Goal: Check status: Check status

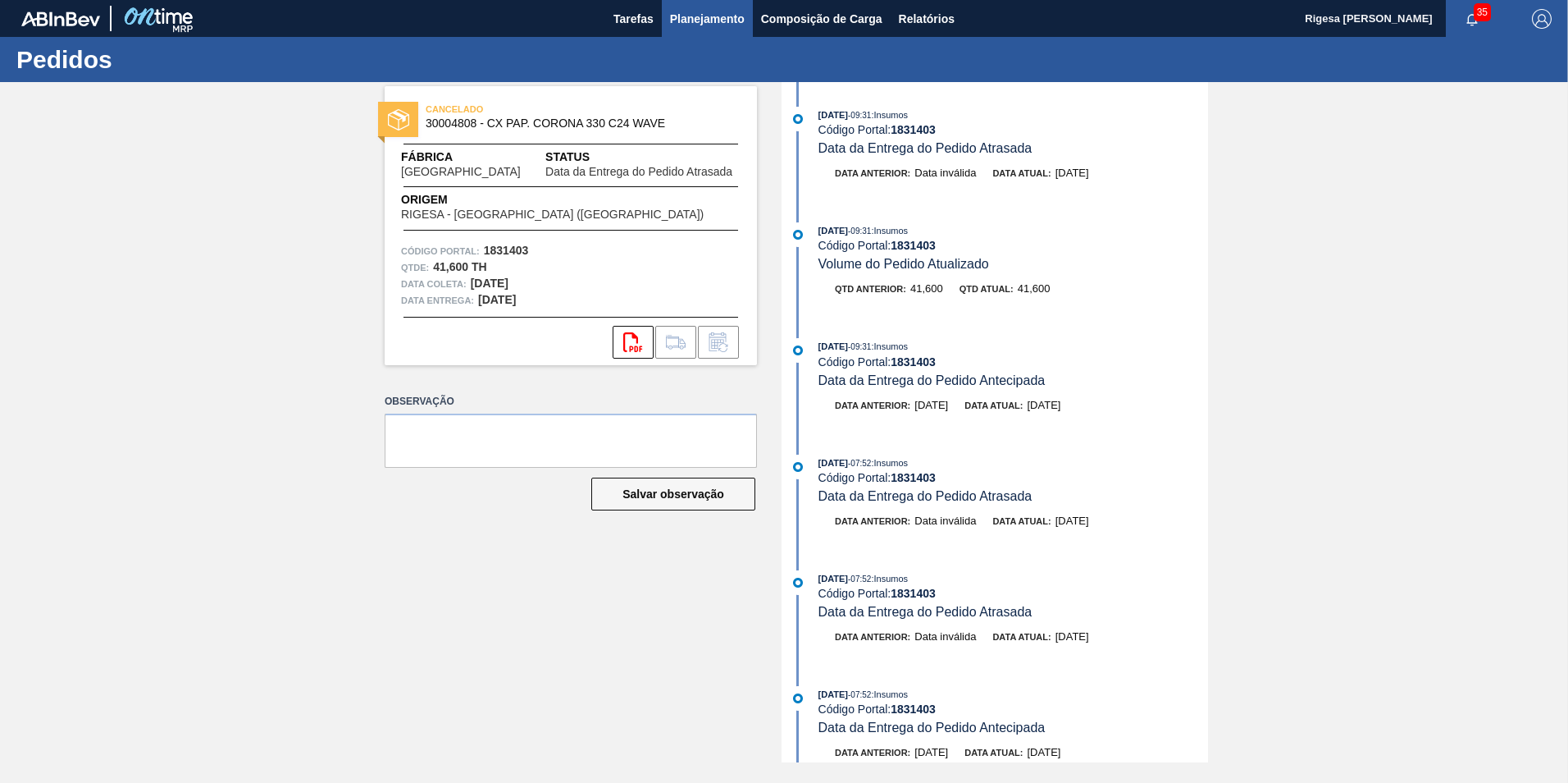
click at [709, 19] on span "Planejamento" at bounding box center [708, 18] width 75 height 20
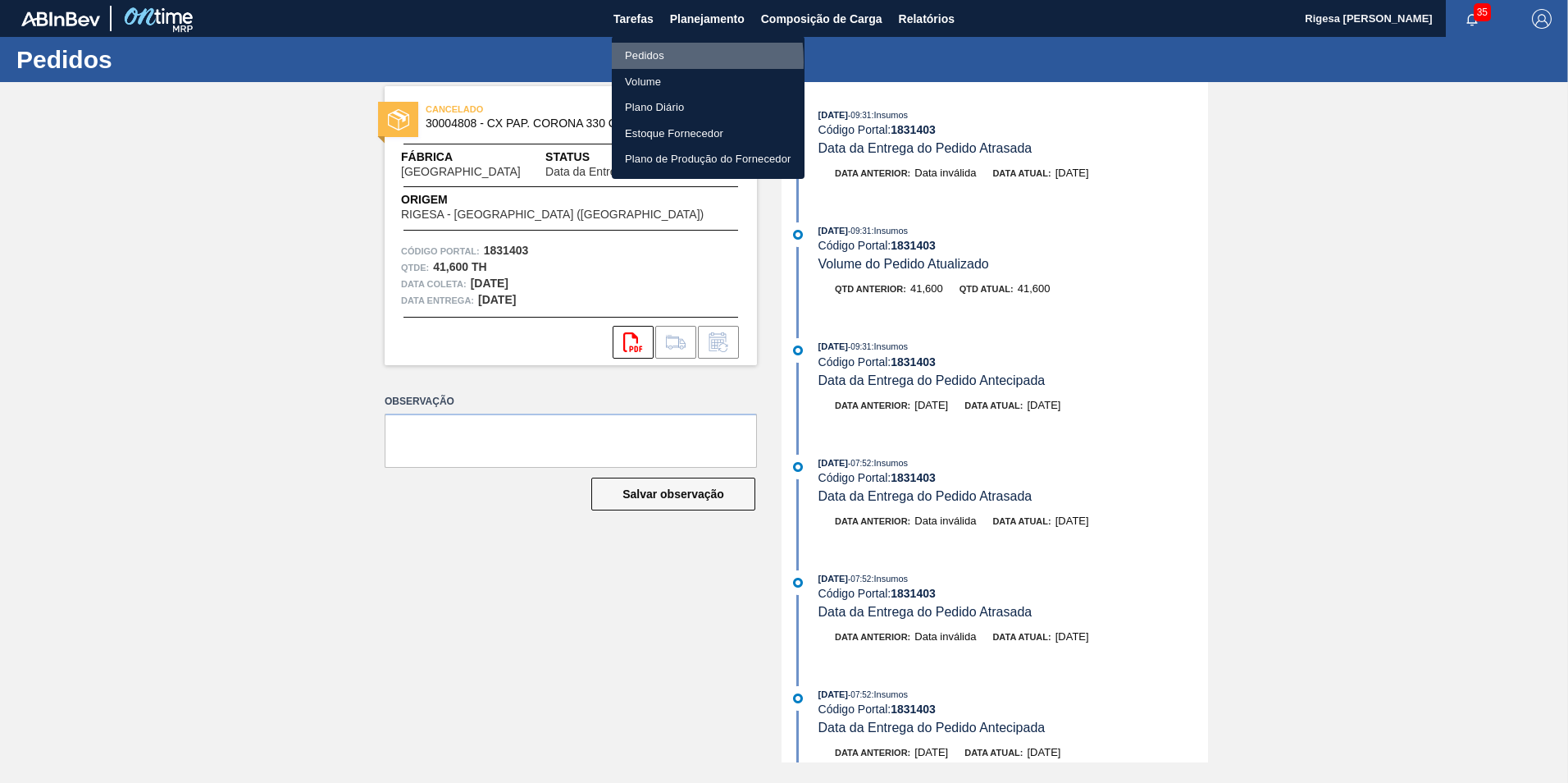
click at [644, 61] on li "Pedidos" at bounding box center [708, 55] width 193 height 26
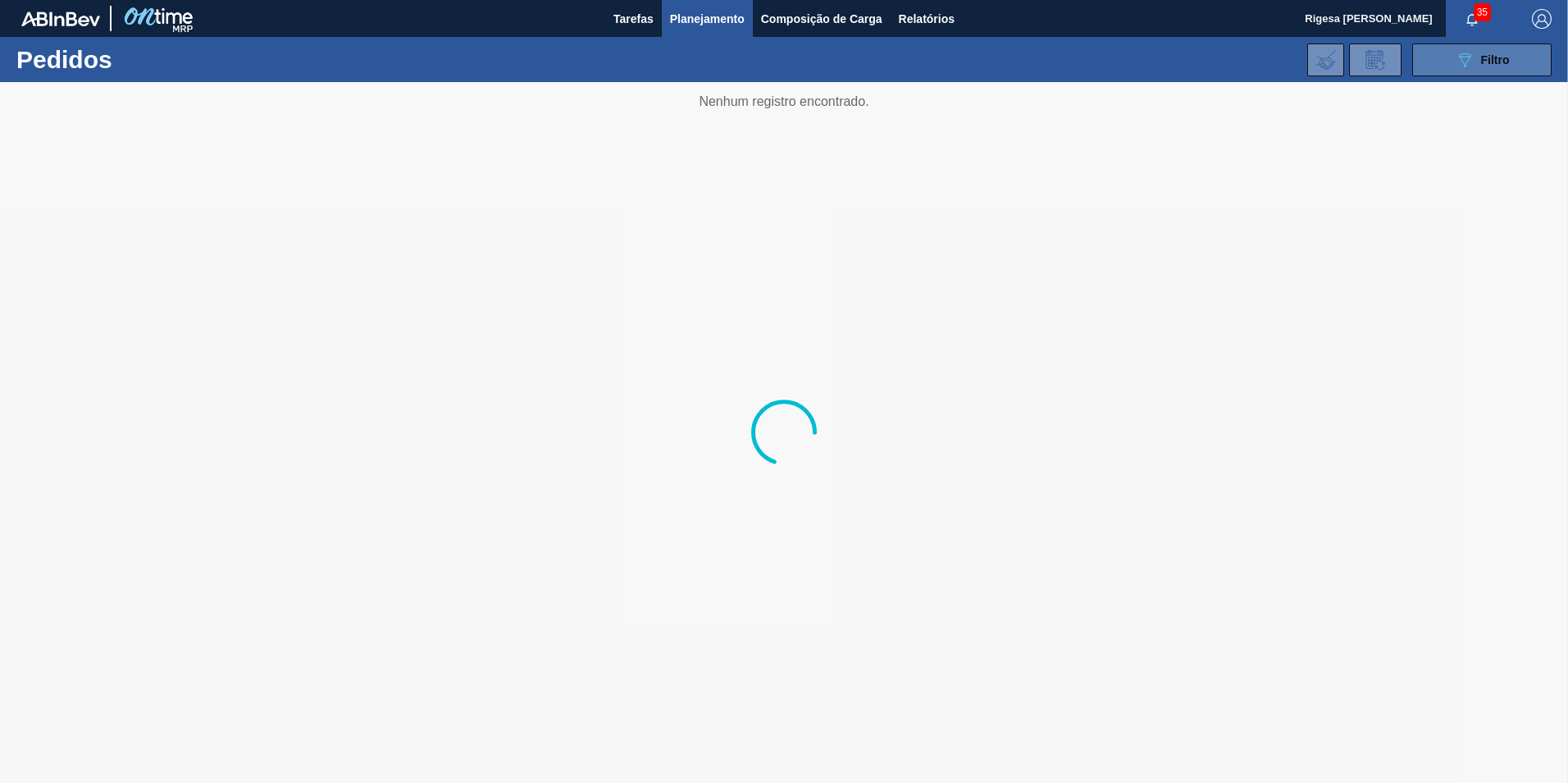
click at [1467, 59] on icon "089F7B8B-B2A5-4AFE-B5C0-19BA573D28AC" at bounding box center [1464, 59] width 20 height 20
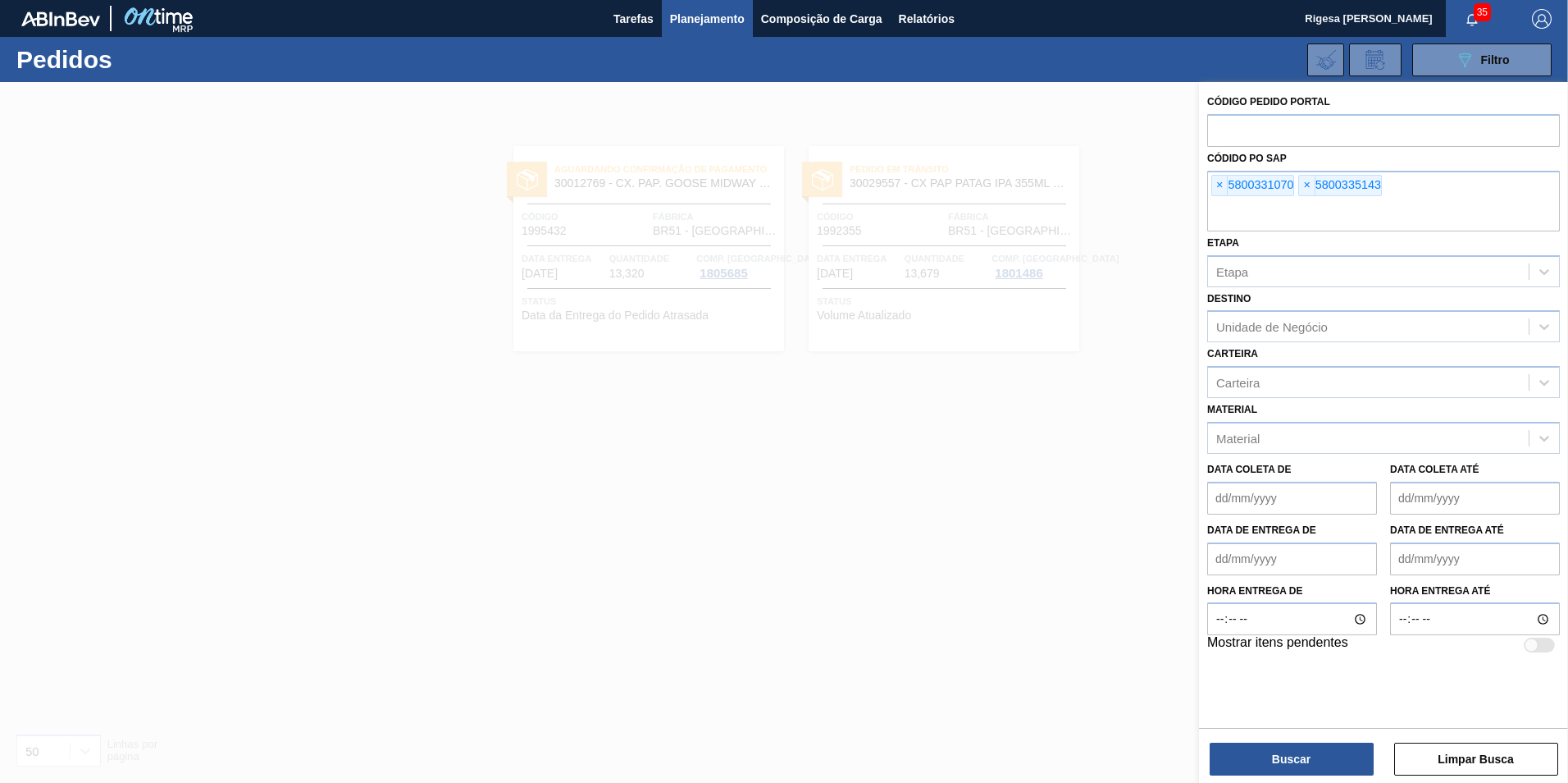
click at [1222, 185] on span "×" at bounding box center [1220, 185] width 15 height 20
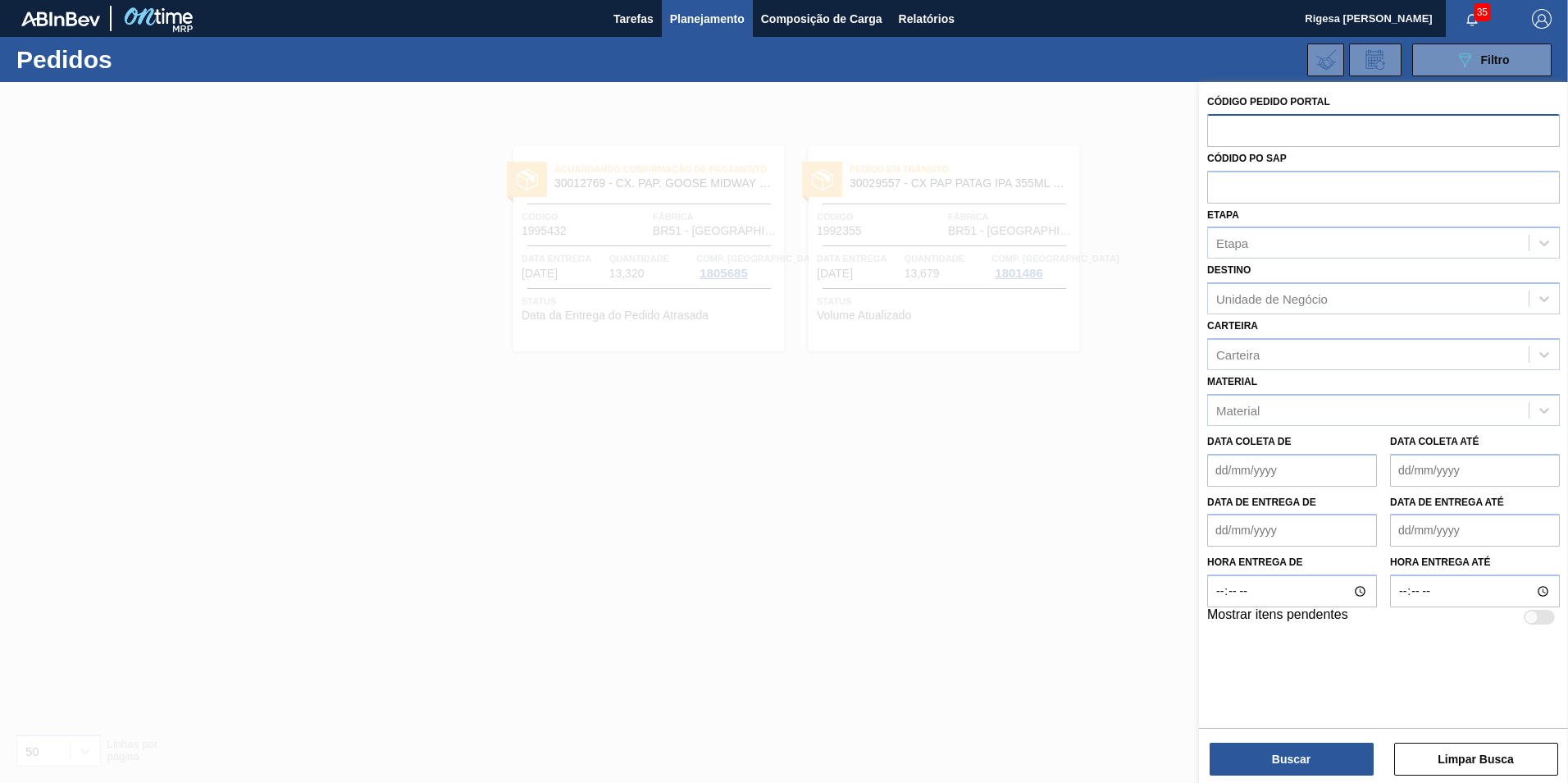
click at [1241, 134] on input "text" at bounding box center [1384, 130] width 353 height 32
paste input "1997429"
type input "1997429"
click at [1294, 748] on button "Buscar" at bounding box center [1292, 759] width 164 height 33
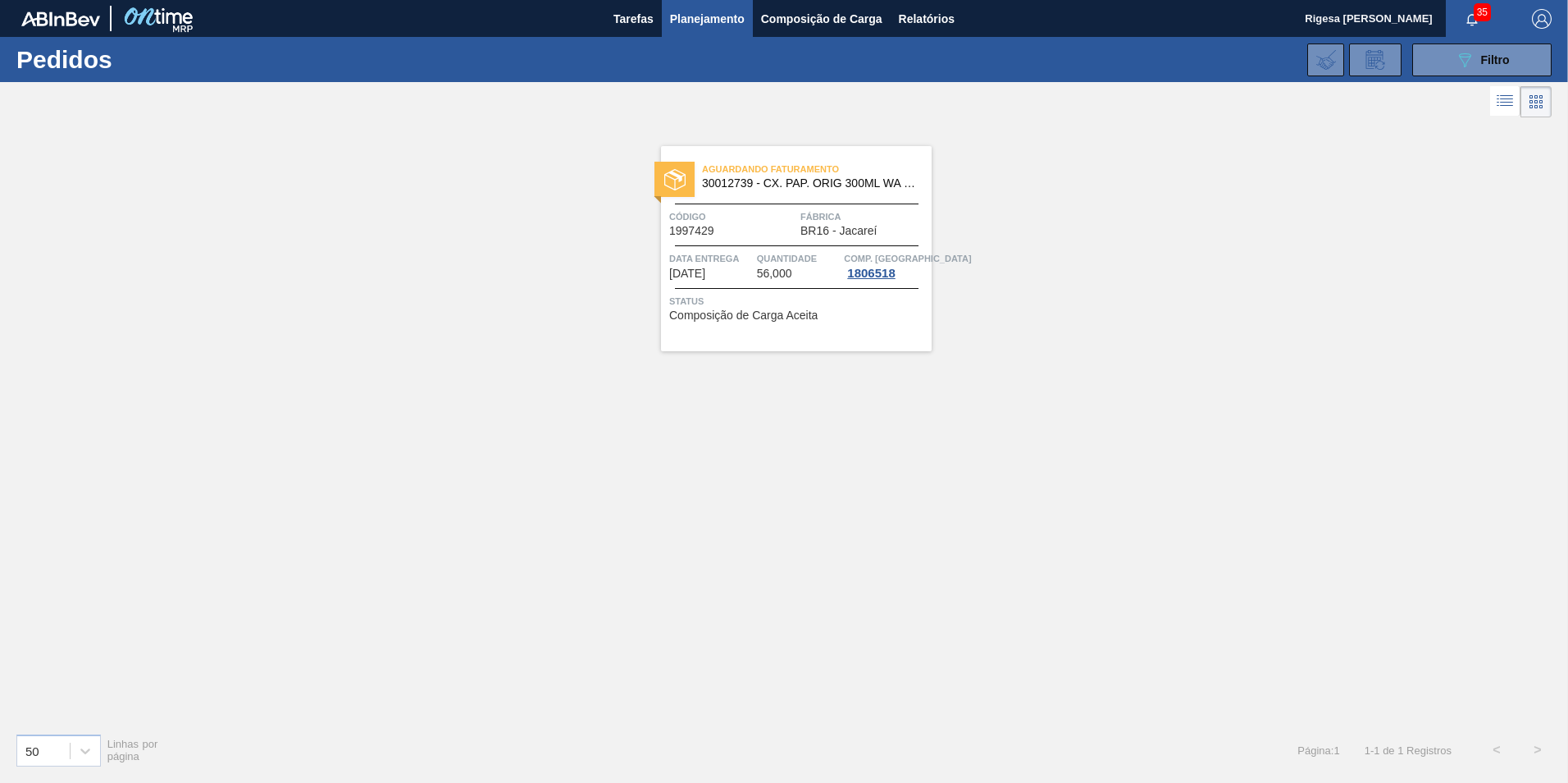
click at [714, 179] on span "30012739 - CX. PAP. ORIG 300ML WA 300ML PROP 429" at bounding box center [810, 183] width 217 height 12
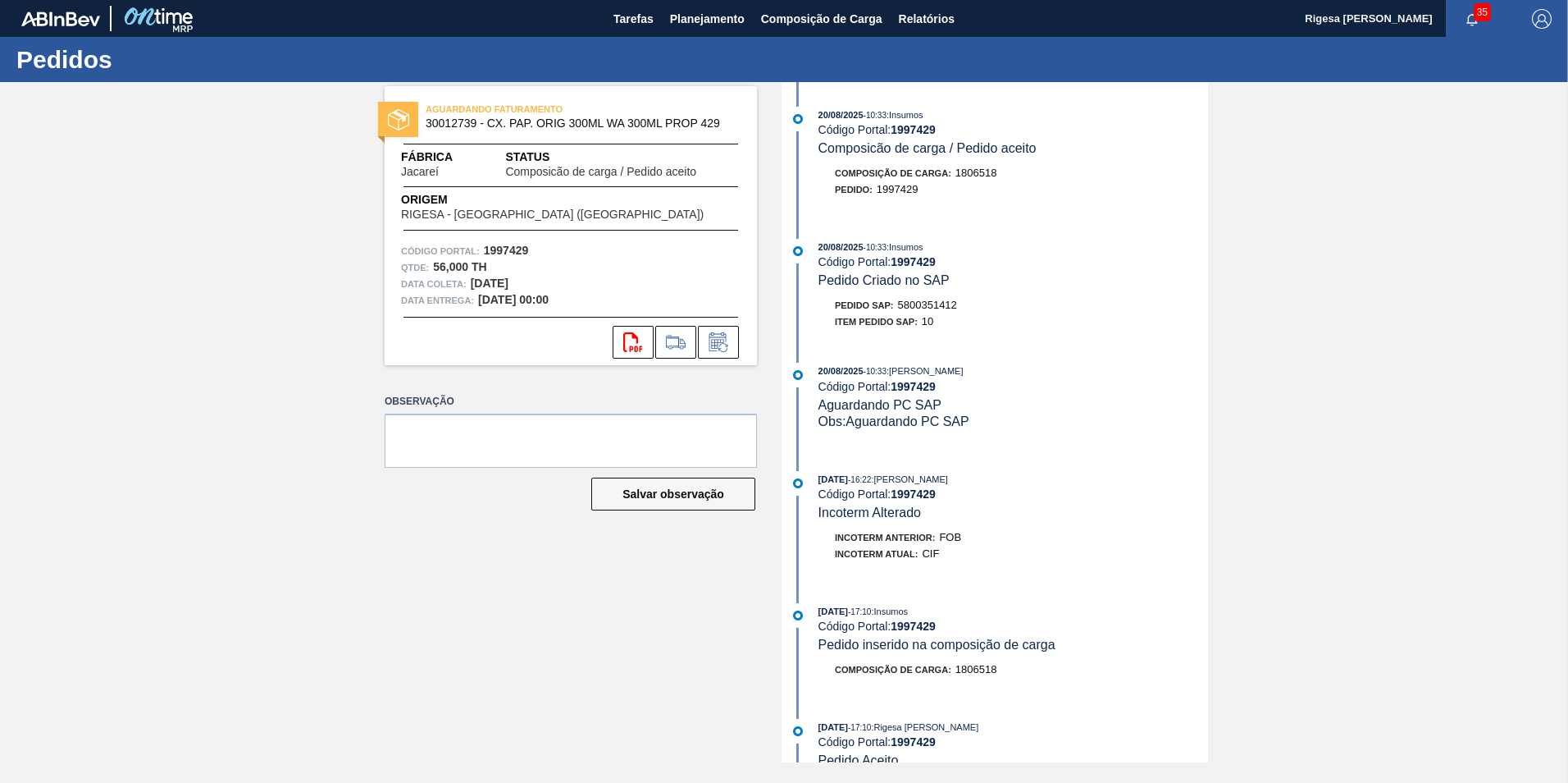
click at [933, 303] on span "5800351412" at bounding box center [928, 304] width 59 height 12
copy span "5800351412"
click at [706, 20] on span "Planejamento" at bounding box center [708, 18] width 75 height 20
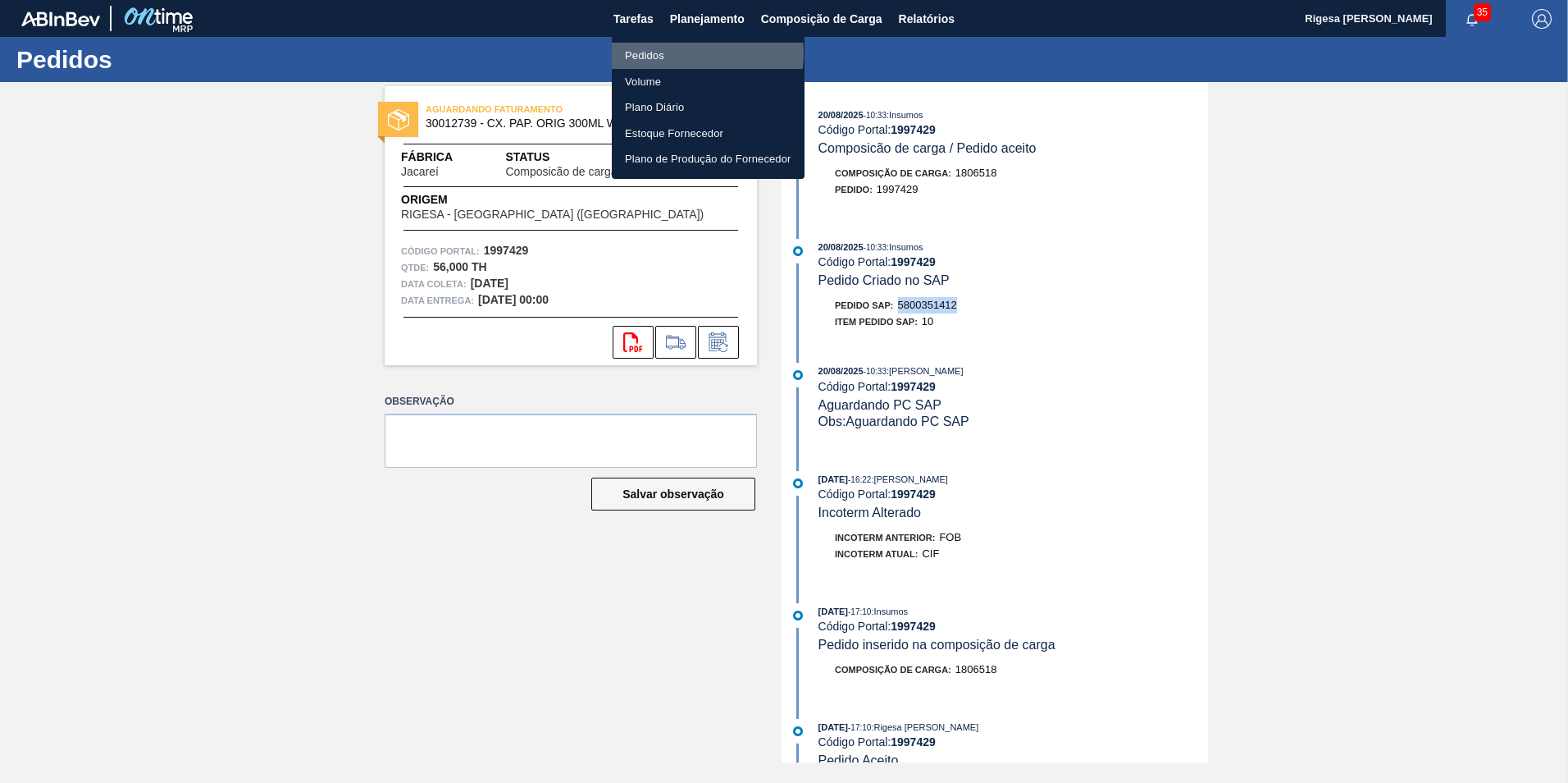
click at [655, 53] on li "Pedidos" at bounding box center [708, 55] width 193 height 26
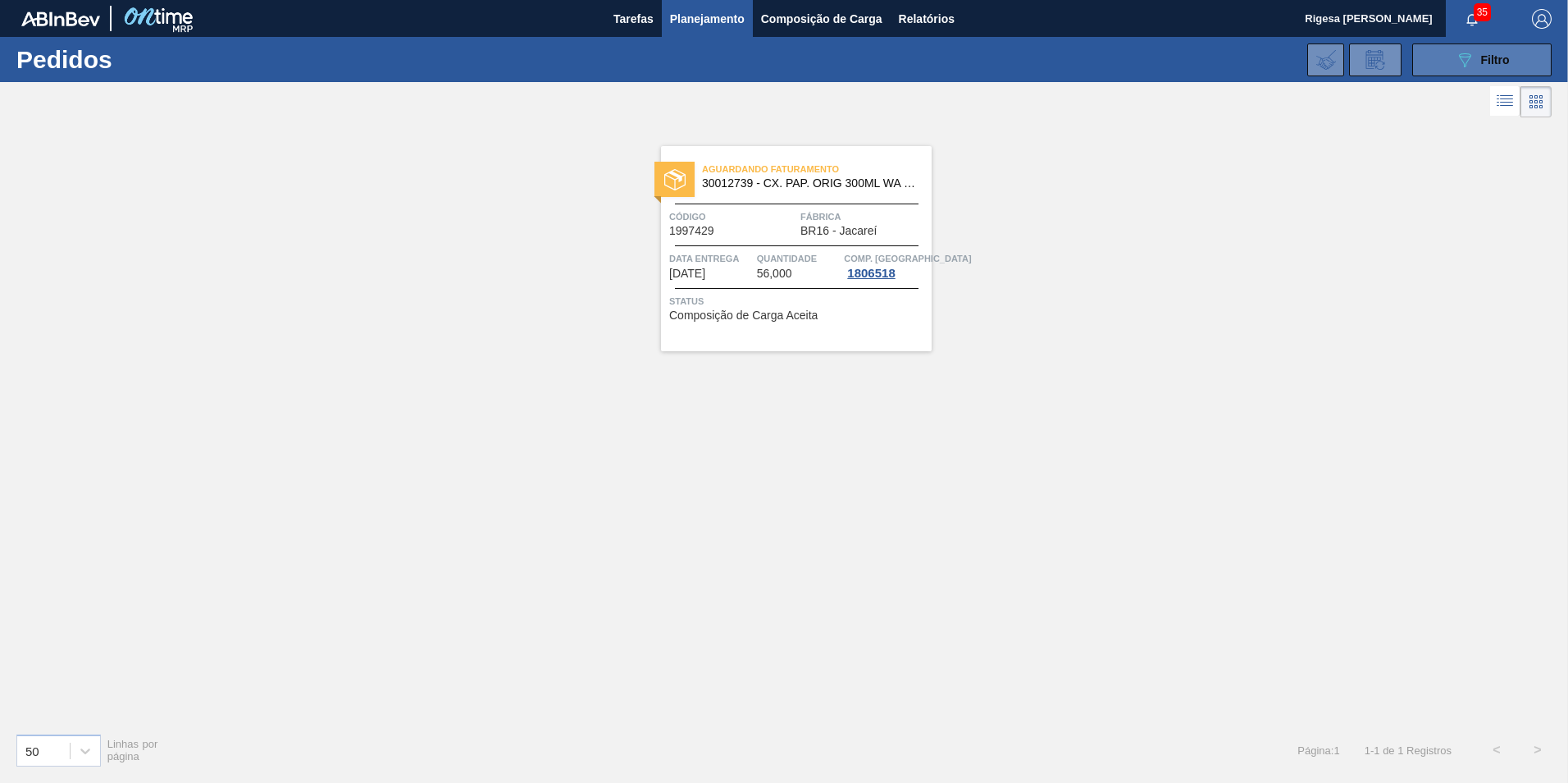
click at [1469, 59] on icon at bounding box center [1465, 60] width 12 height 14
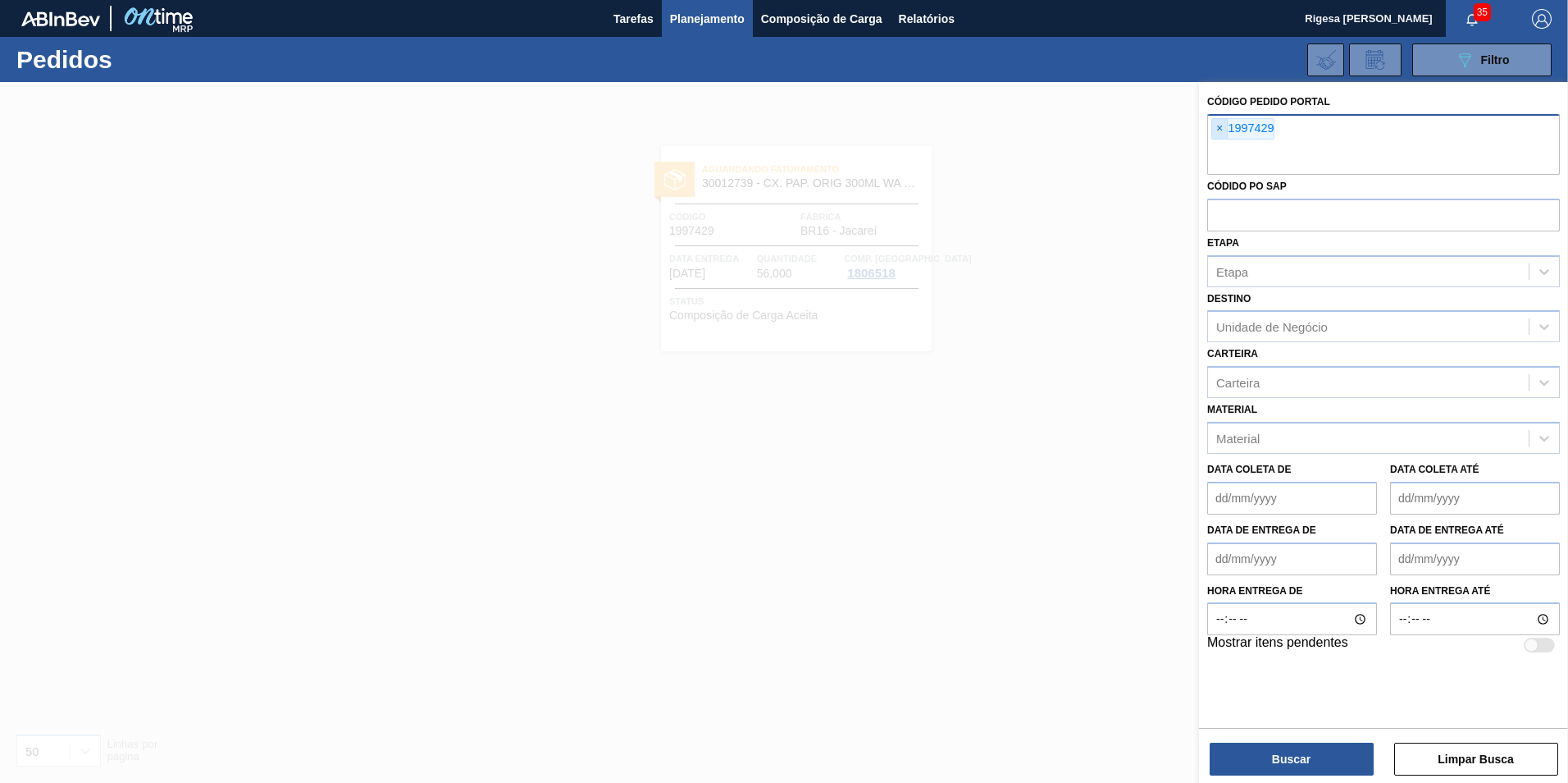
click at [1221, 128] on span "×" at bounding box center [1220, 129] width 15 height 20
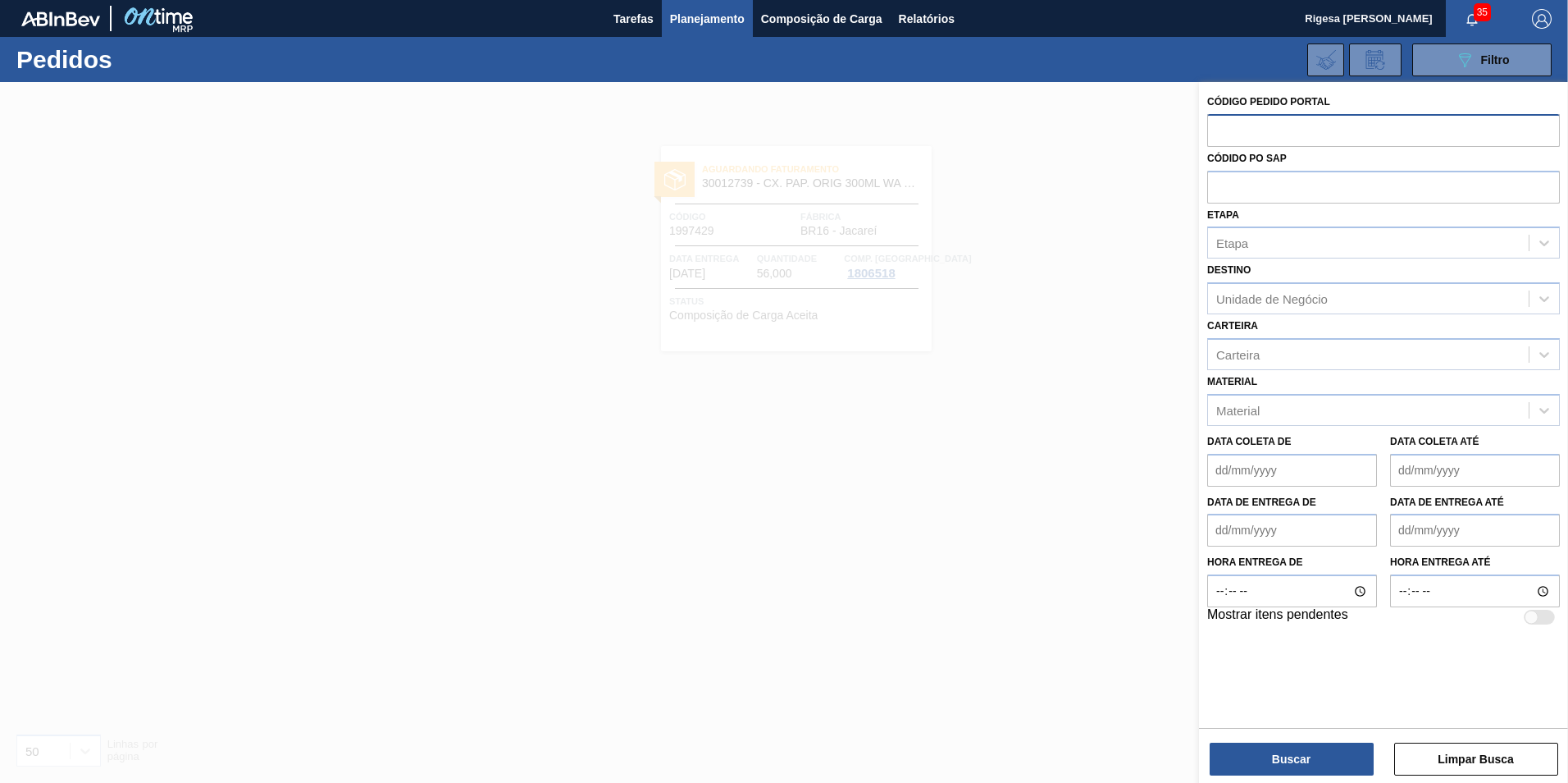
click at [1220, 131] on input "text" at bounding box center [1384, 130] width 353 height 32
paste input "1997428"
type input "1997428"
click at [1311, 765] on button "Buscar" at bounding box center [1292, 759] width 164 height 33
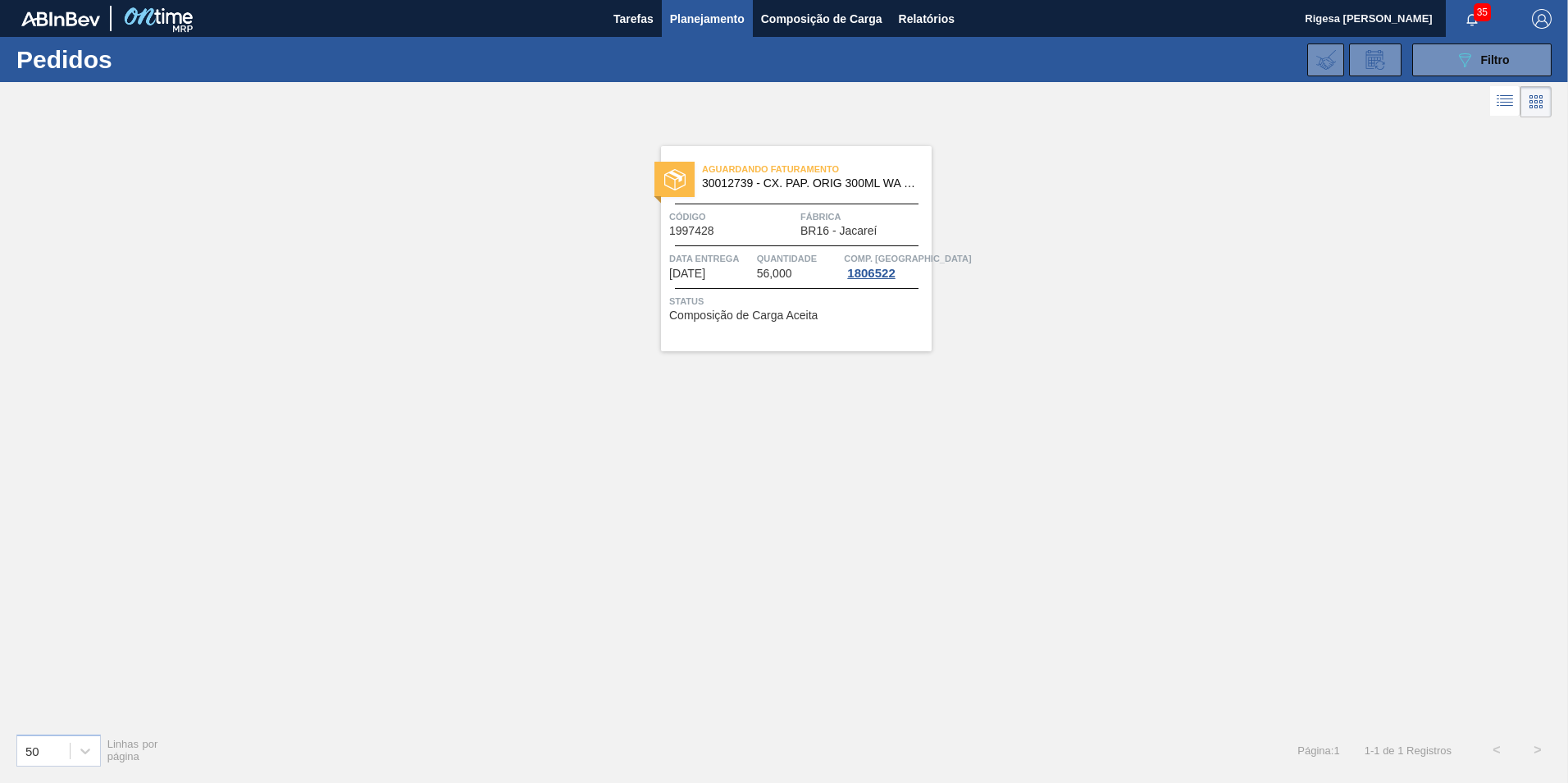
click at [771, 204] on div "Aguardando Faturamento 30012739 - CX. PAP. ORIG 300ML WA 300ML PROP 429 Código …" at bounding box center [796, 249] width 270 height 205
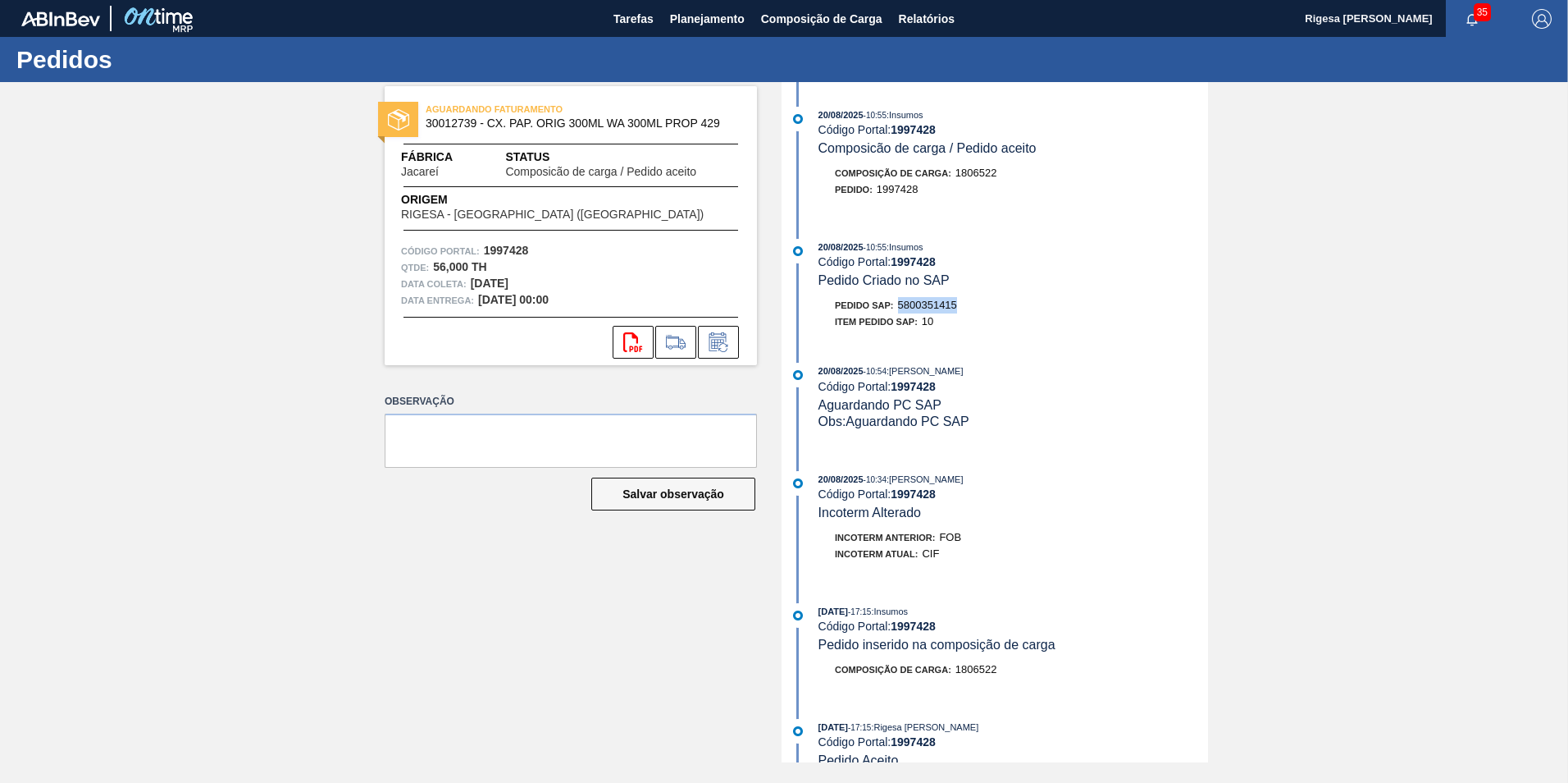
drag, startPoint x: 951, startPoint y: 304, endPoint x: 901, endPoint y: 308, distance: 50.2
click at [901, 308] on div "Pedido SAP: 5800351415" at bounding box center [1014, 305] width 389 height 16
copy span "5800351415"
click at [699, 12] on span "Planejamento" at bounding box center [708, 18] width 75 height 20
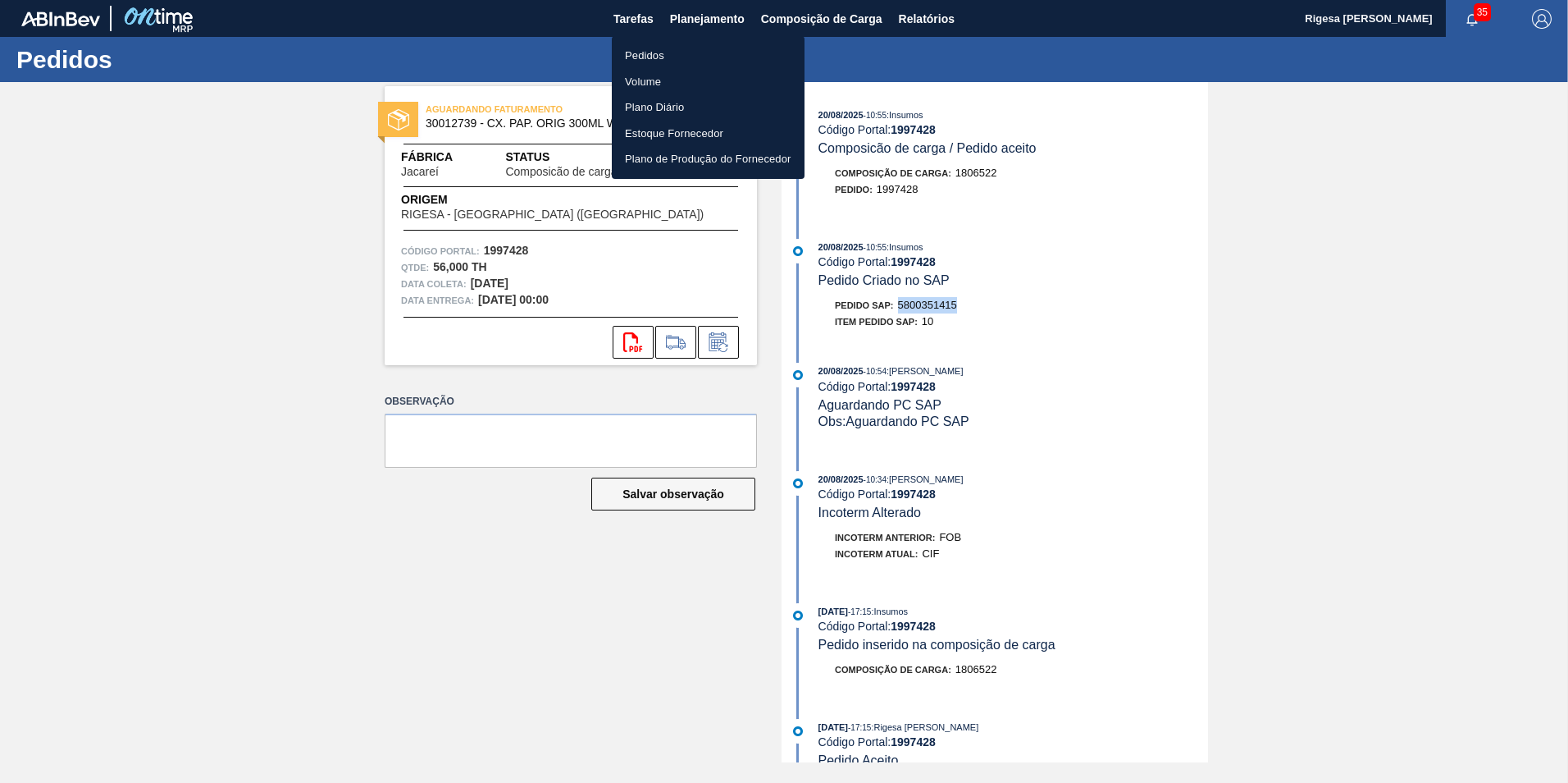
click at [658, 51] on li "Pedidos" at bounding box center [708, 55] width 193 height 26
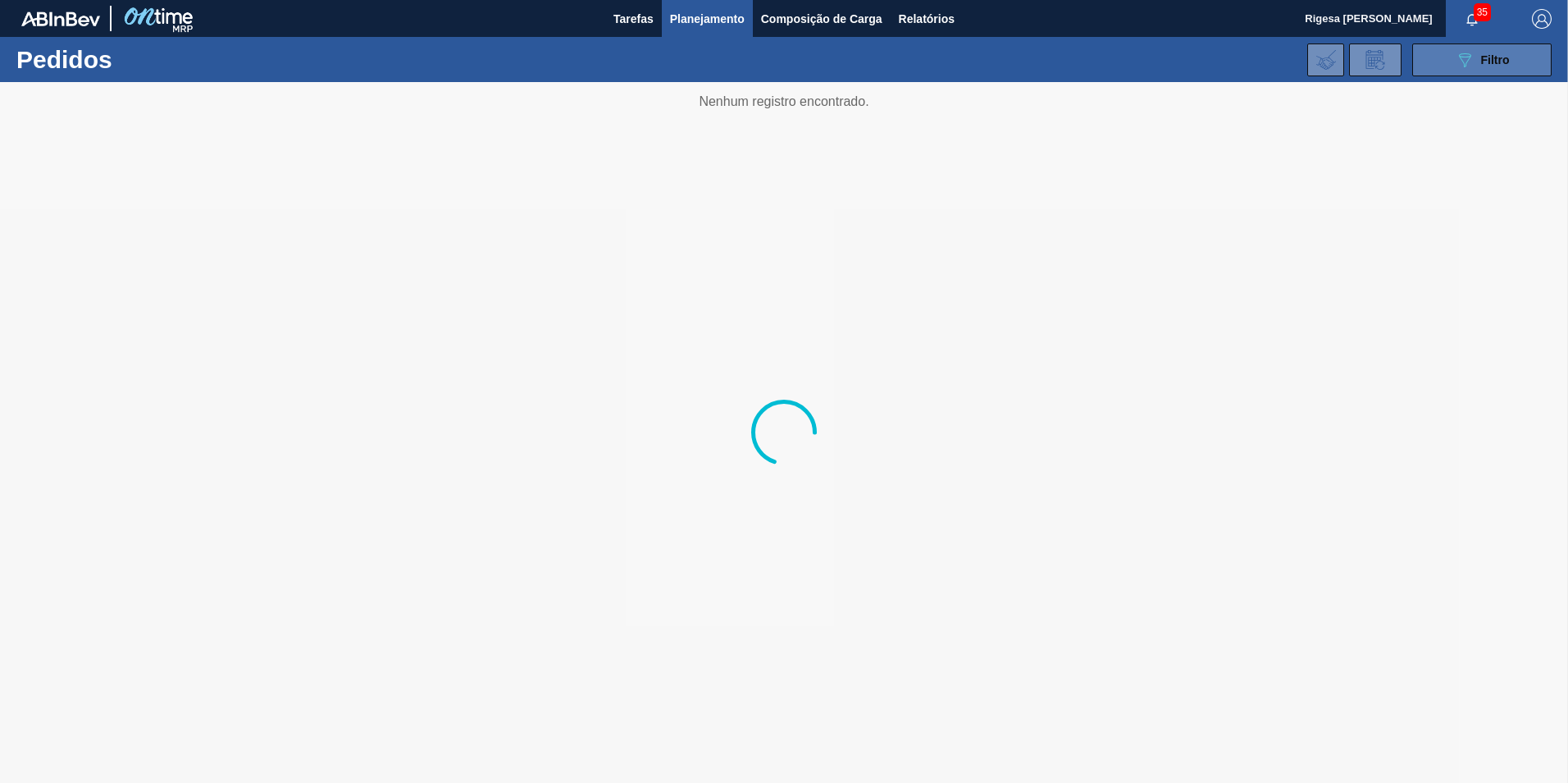
click at [1463, 56] on icon "089F7B8B-B2A5-4AFE-B5C0-19BA573D28AC" at bounding box center [1464, 59] width 20 height 20
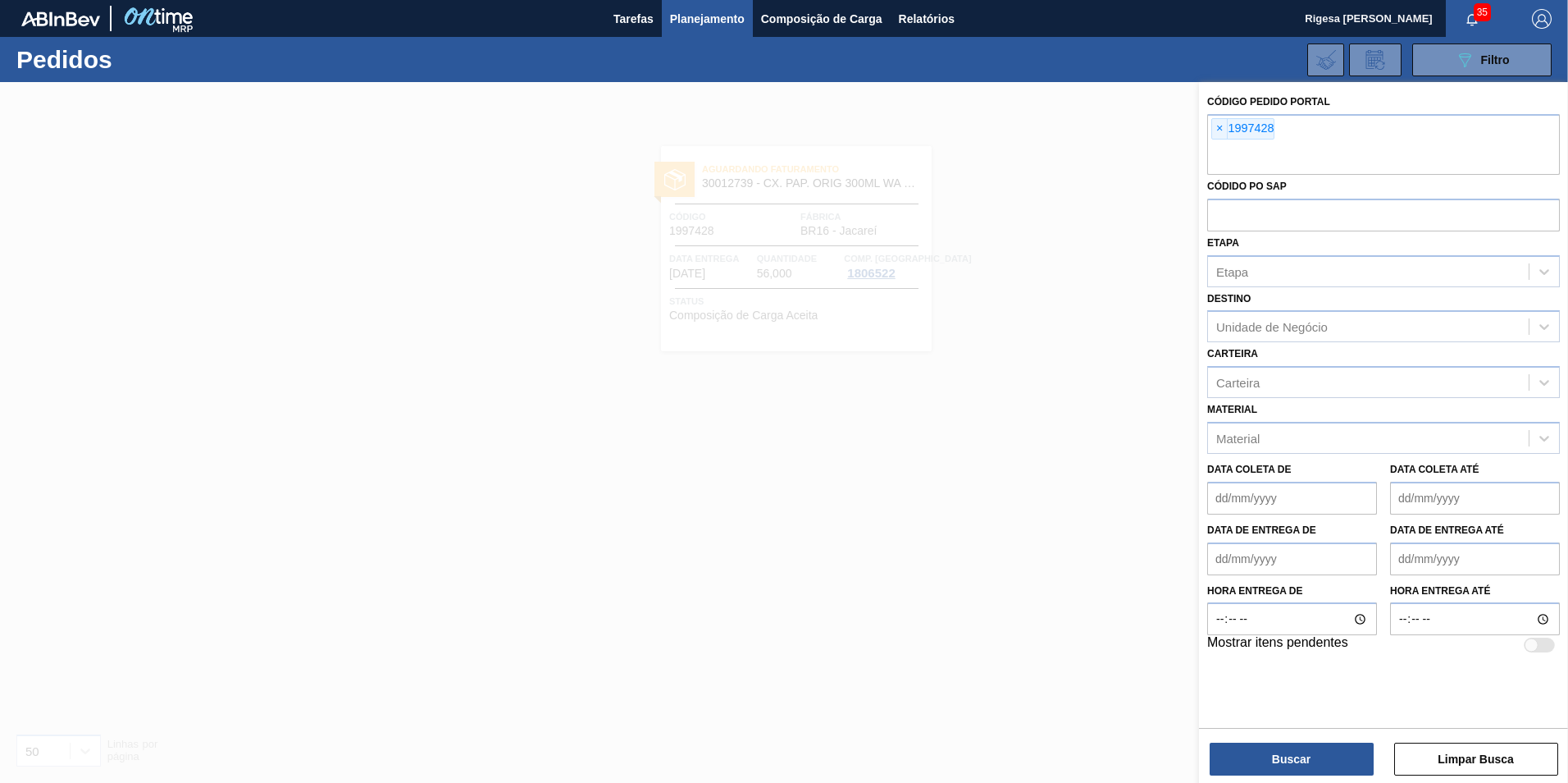
click at [1220, 131] on span "×" at bounding box center [1220, 129] width 15 height 20
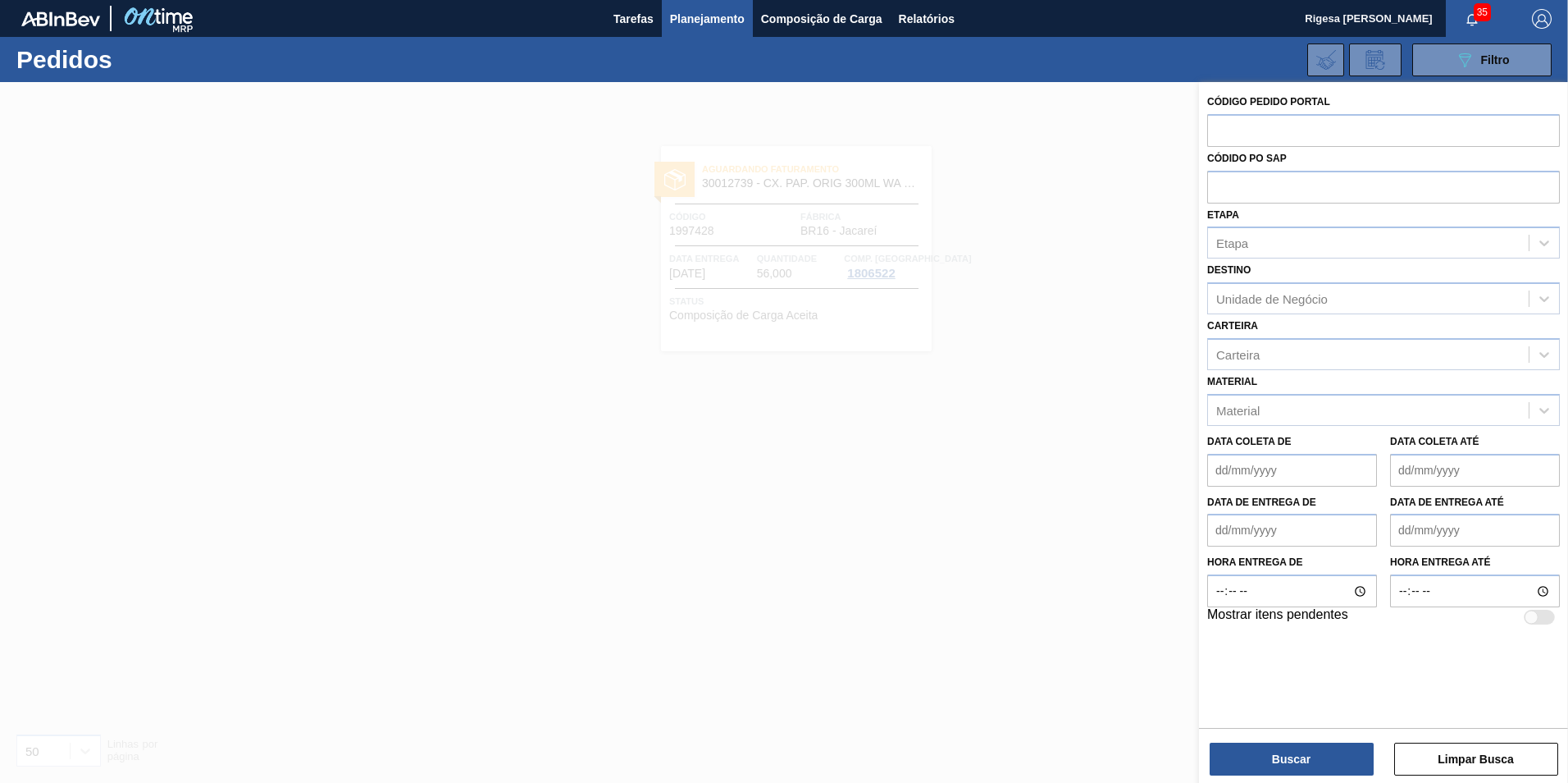
click at [1220, 131] on input "text" at bounding box center [1384, 130] width 353 height 32
paste input "1997430"
type input "1997430"
click at [1303, 755] on button "Buscar" at bounding box center [1292, 759] width 164 height 33
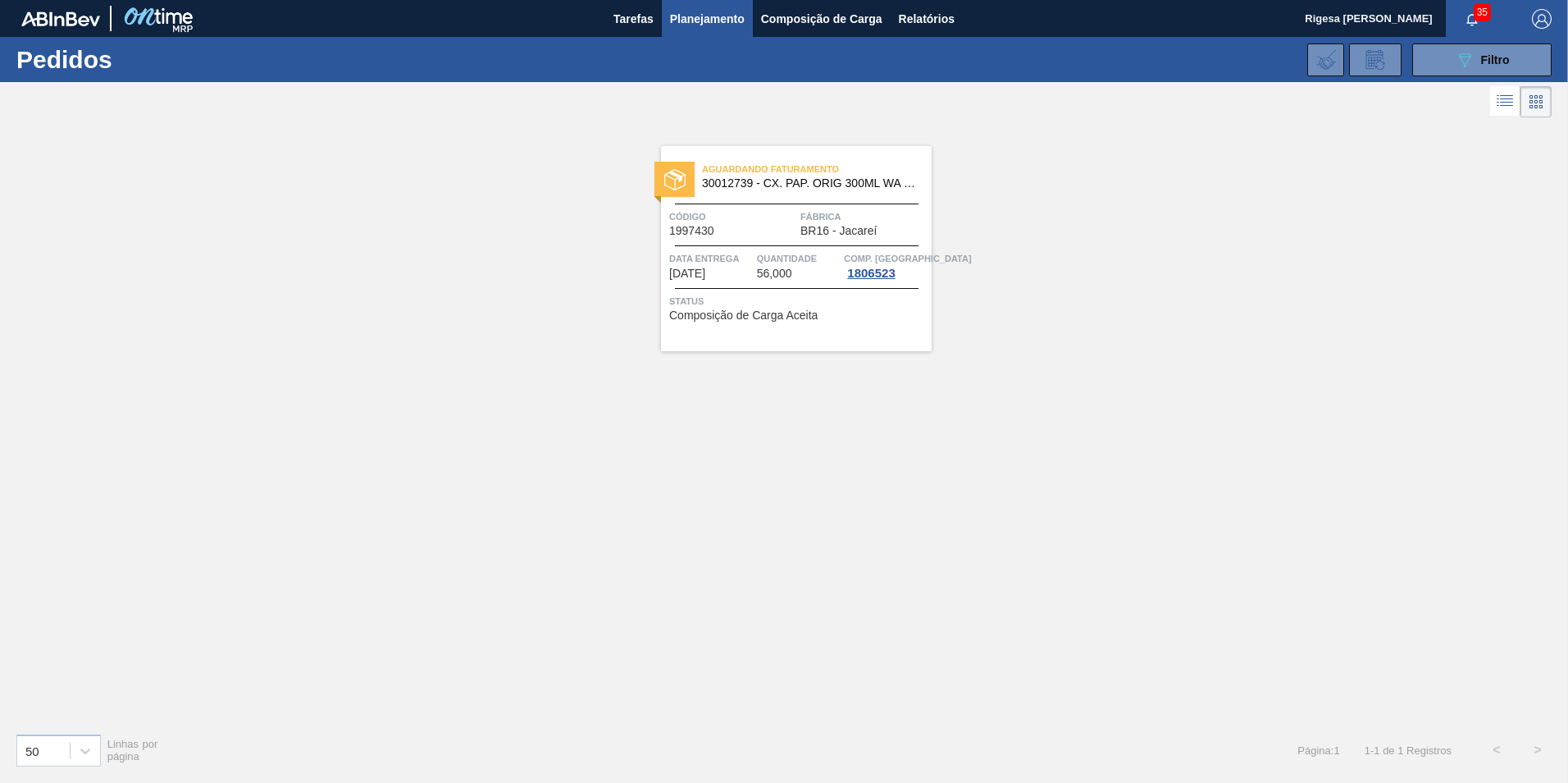
click at [756, 169] on span "Aguardando Faturamento" at bounding box center [816, 169] width 229 height 16
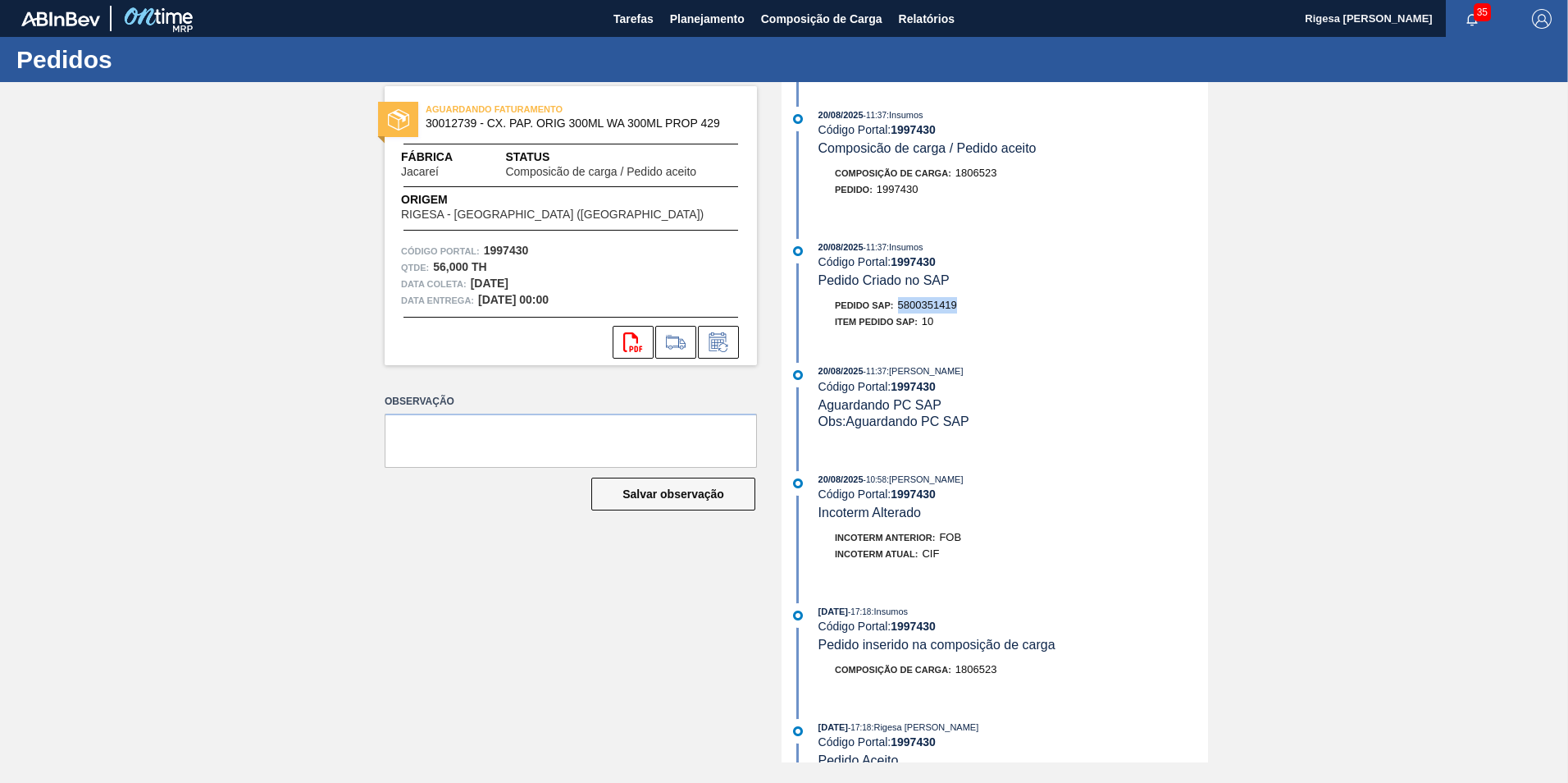
drag, startPoint x: 936, startPoint y: 309, endPoint x: 899, endPoint y: 311, distance: 37.1
click at [899, 311] on div "Pedido SAP: 5800351419" at bounding box center [1014, 305] width 389 height 16
copy span "5800351419"
click at [701, 19] on span "Planejamento" at bounding box center [708, 18] width 75 height 20
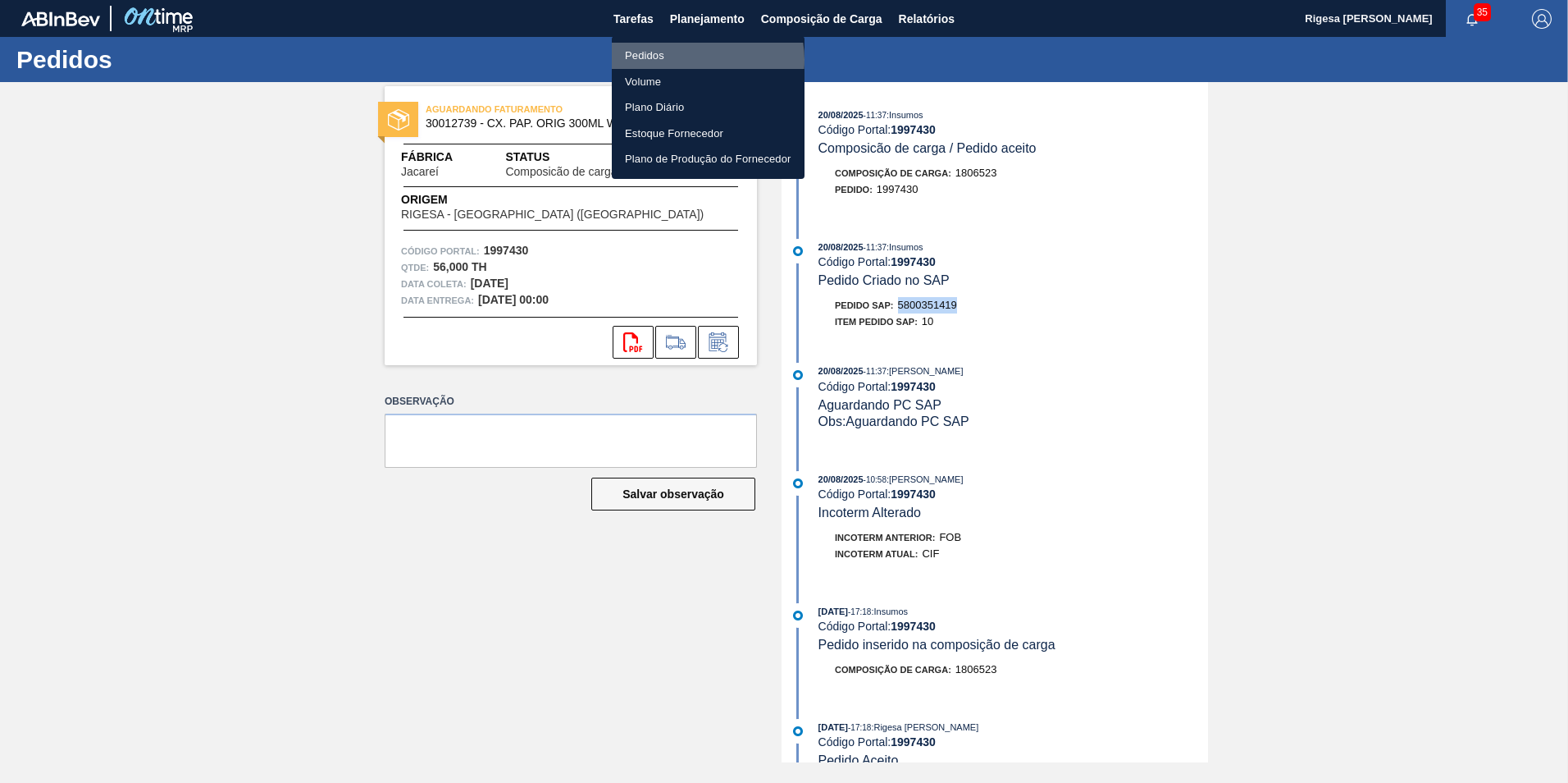
click at [695, 59] on li "Pedidos" at bounding box center [708, 55] width 193 height 26
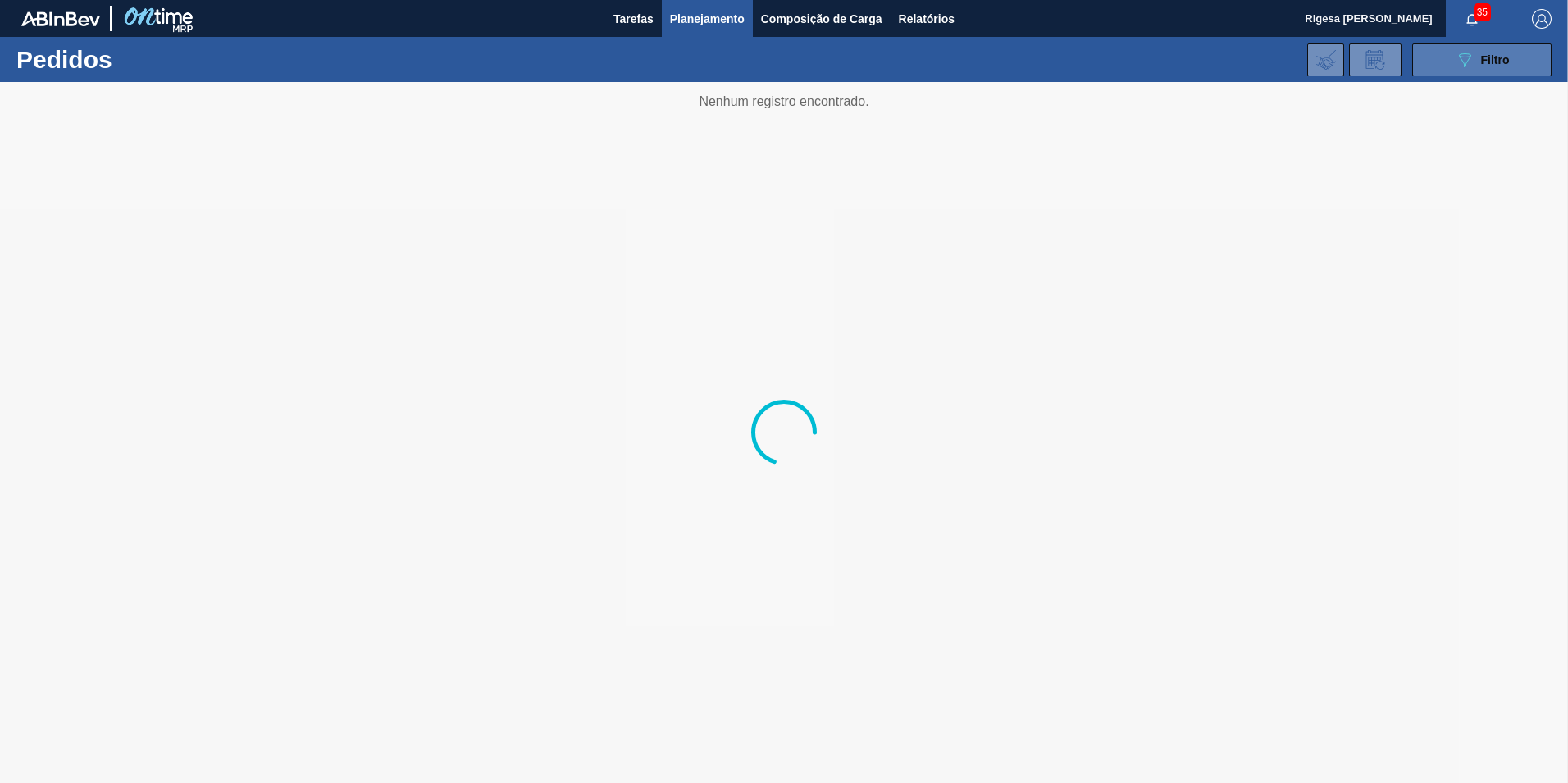
click at [1452, 58] on button "089F7B8B-B2A5-4AFE-B5C0-19BA573D28AC Filtro" at bounding box center [1482, 59] width 139 height 33
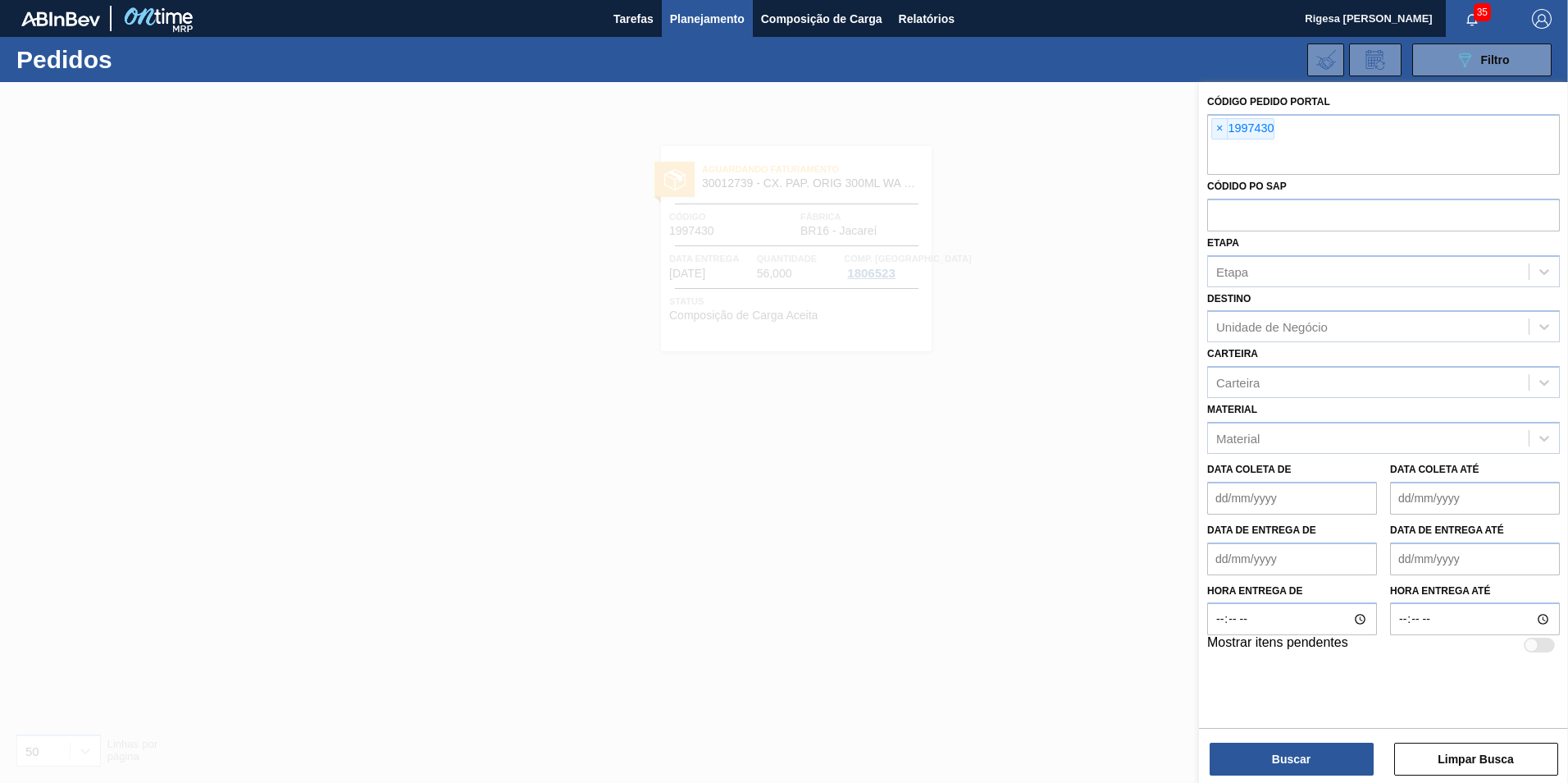
click at [1222, 128] on span "×" at bounding box center [1220, 129] width 15 height 20
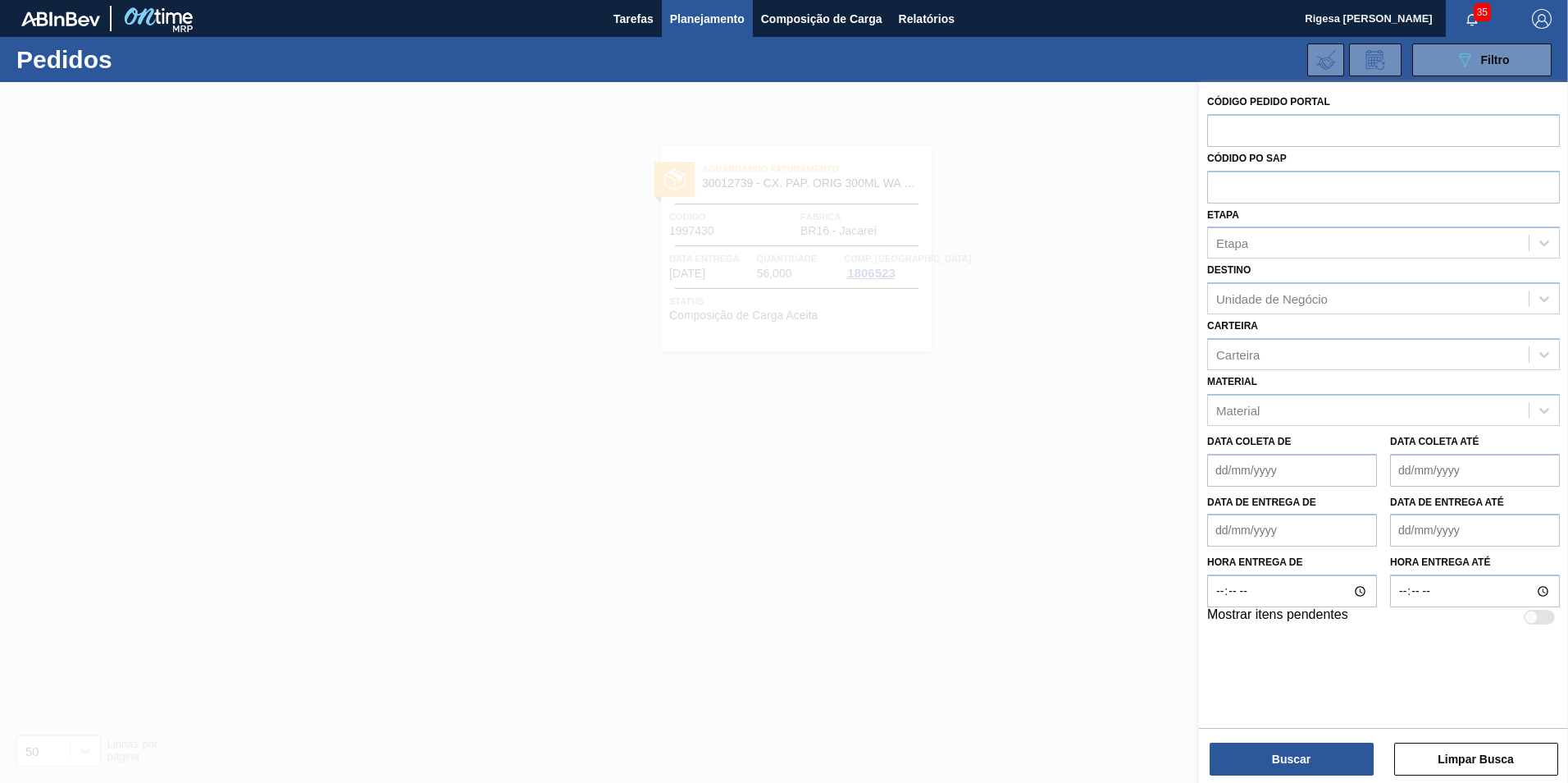
click at [1222, 128] on input "text" at bounding box center [1384, 130] width 353 height 32
paste input "1997431"
type input "1997431"
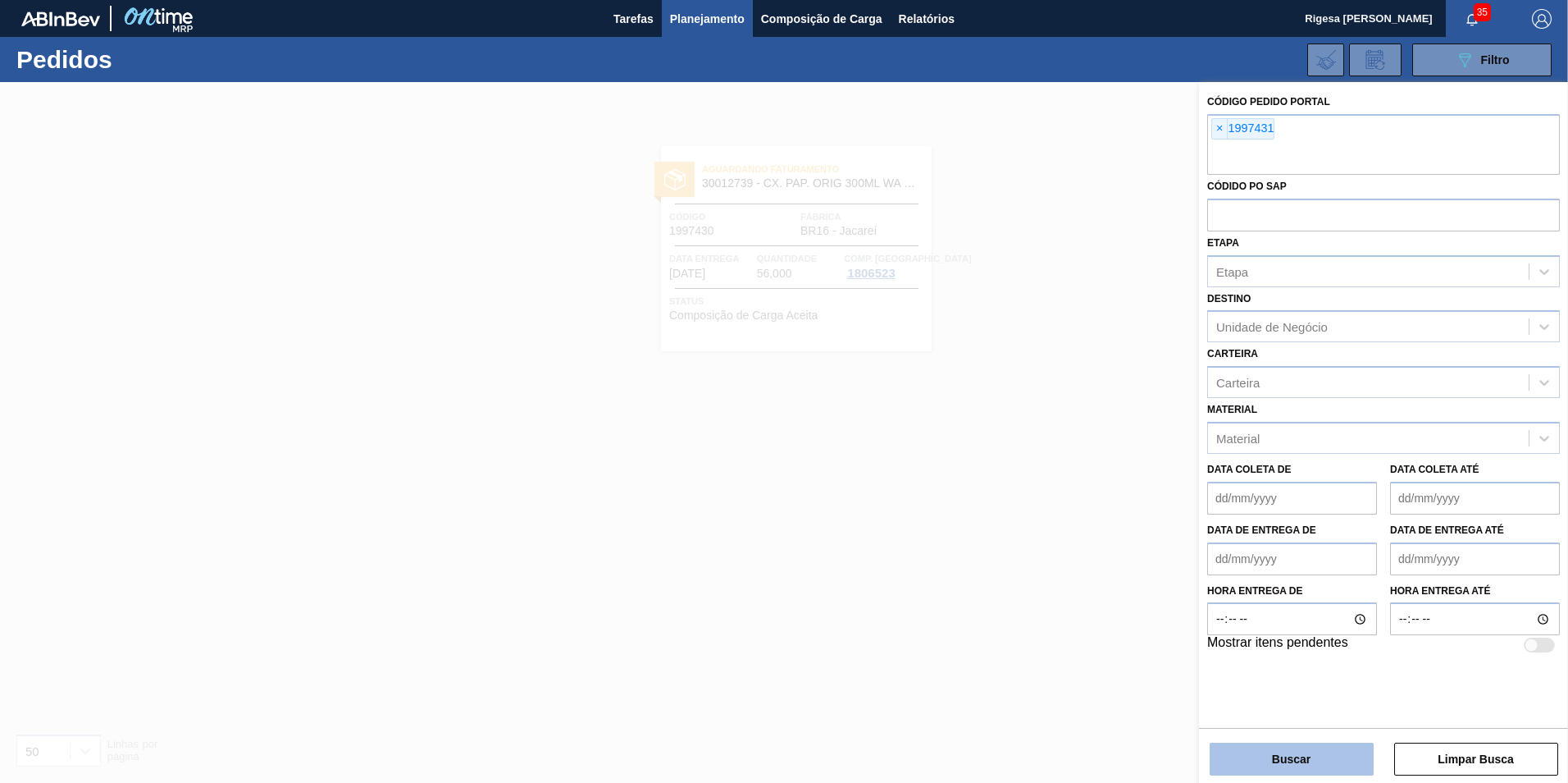
click at [1302, 756] on button "Buscar" at bounding box center [1292, 759] width 164 height 33
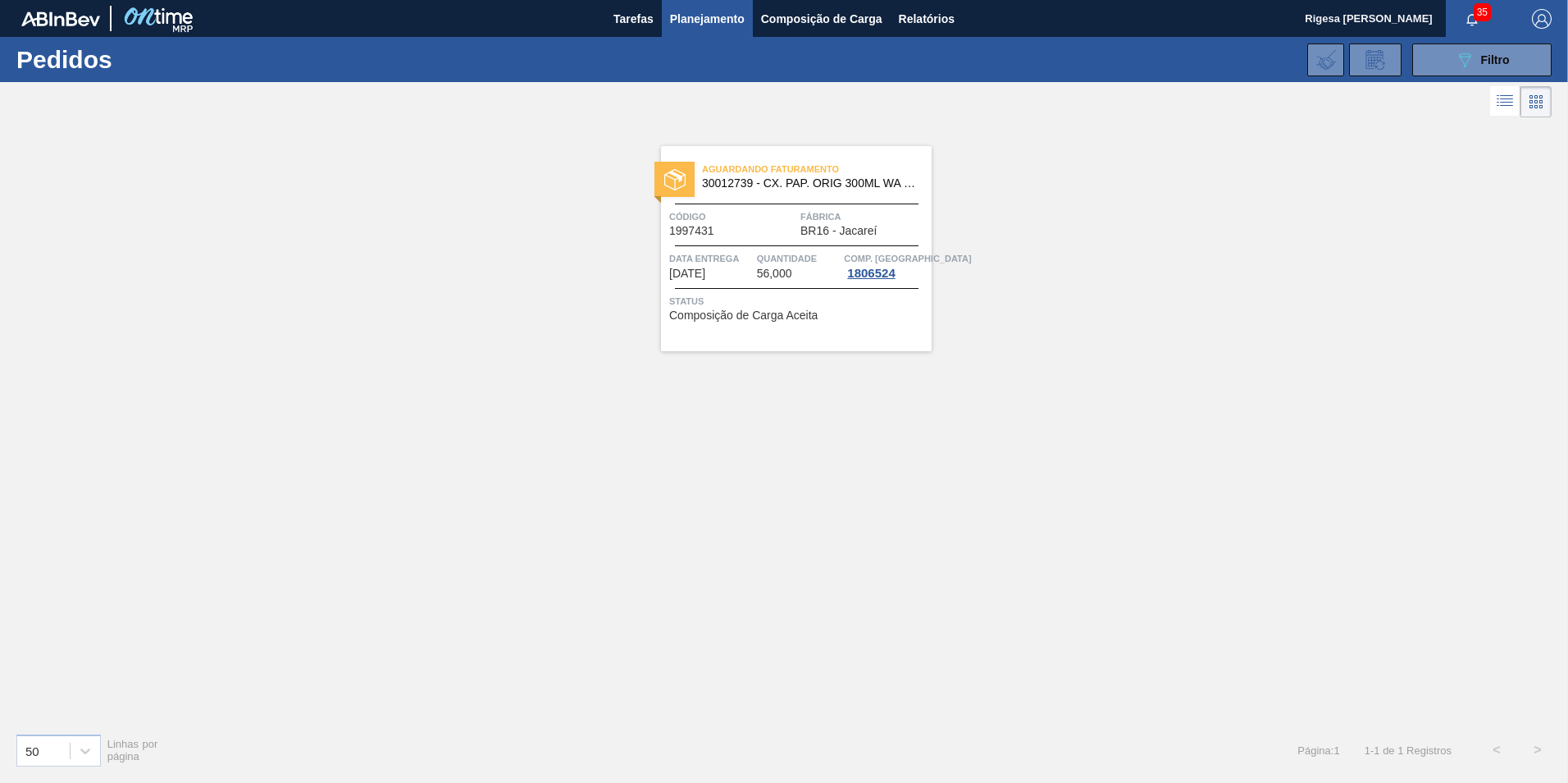
click at [749, 168] on span "Aguardando Faturamento" at bounding box center [816, 169] width 229 height 16
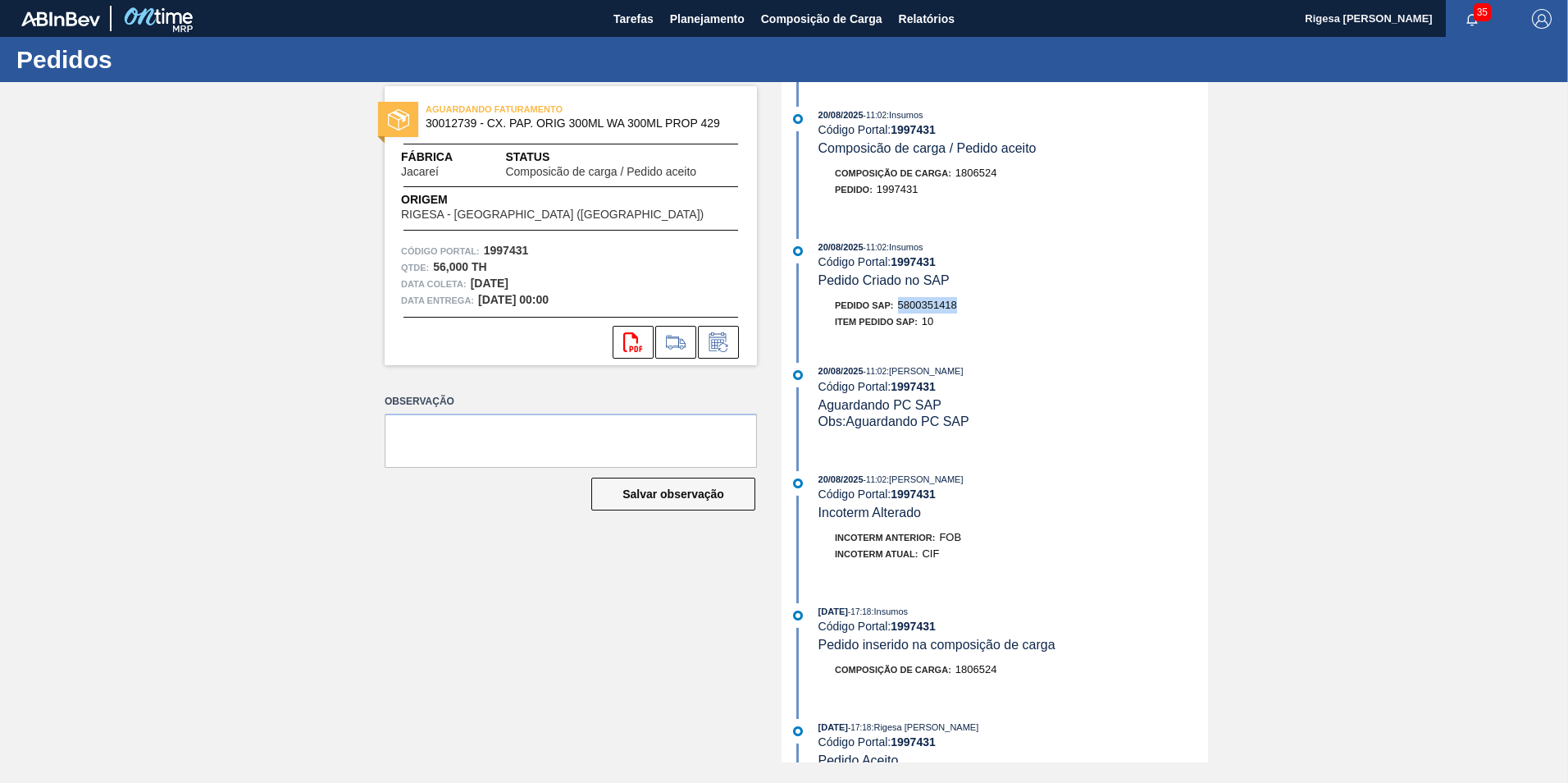
drag, startPoint x: 953, startPoint y: 303, endPoint x: 901, endPoint y: 307, distance: 52.2
click at [901, 307] on span "5800351418" at bounding box center [928, 304] width 59 height 12
copy span "5800351418"
click at [690, 19] on span "Planejamento" at bounding box center [708, 18] width 75 height 20
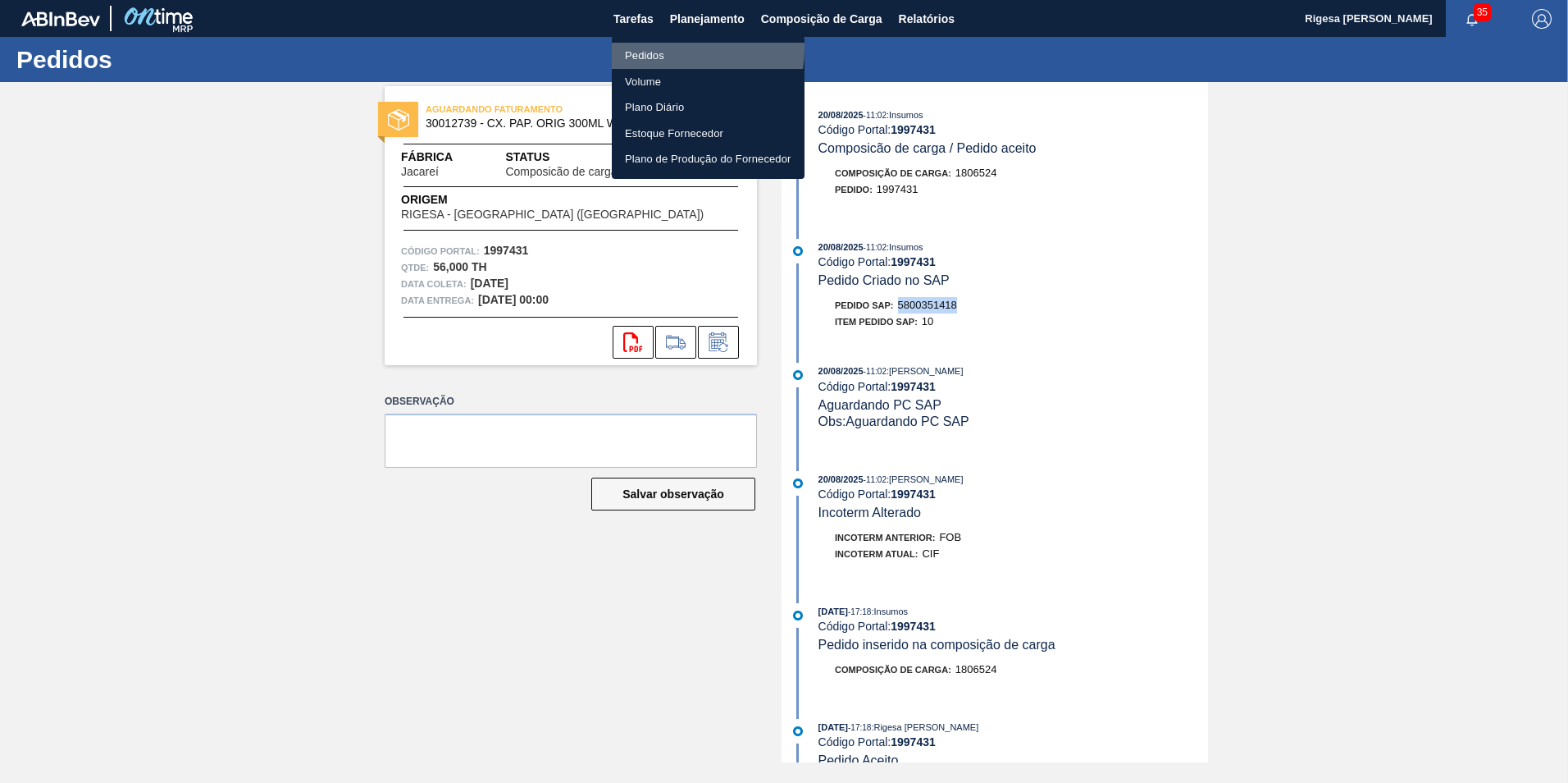
click at [660, 48] on li "Pedidos" at bounding box center [708, 55] width 193 height 26
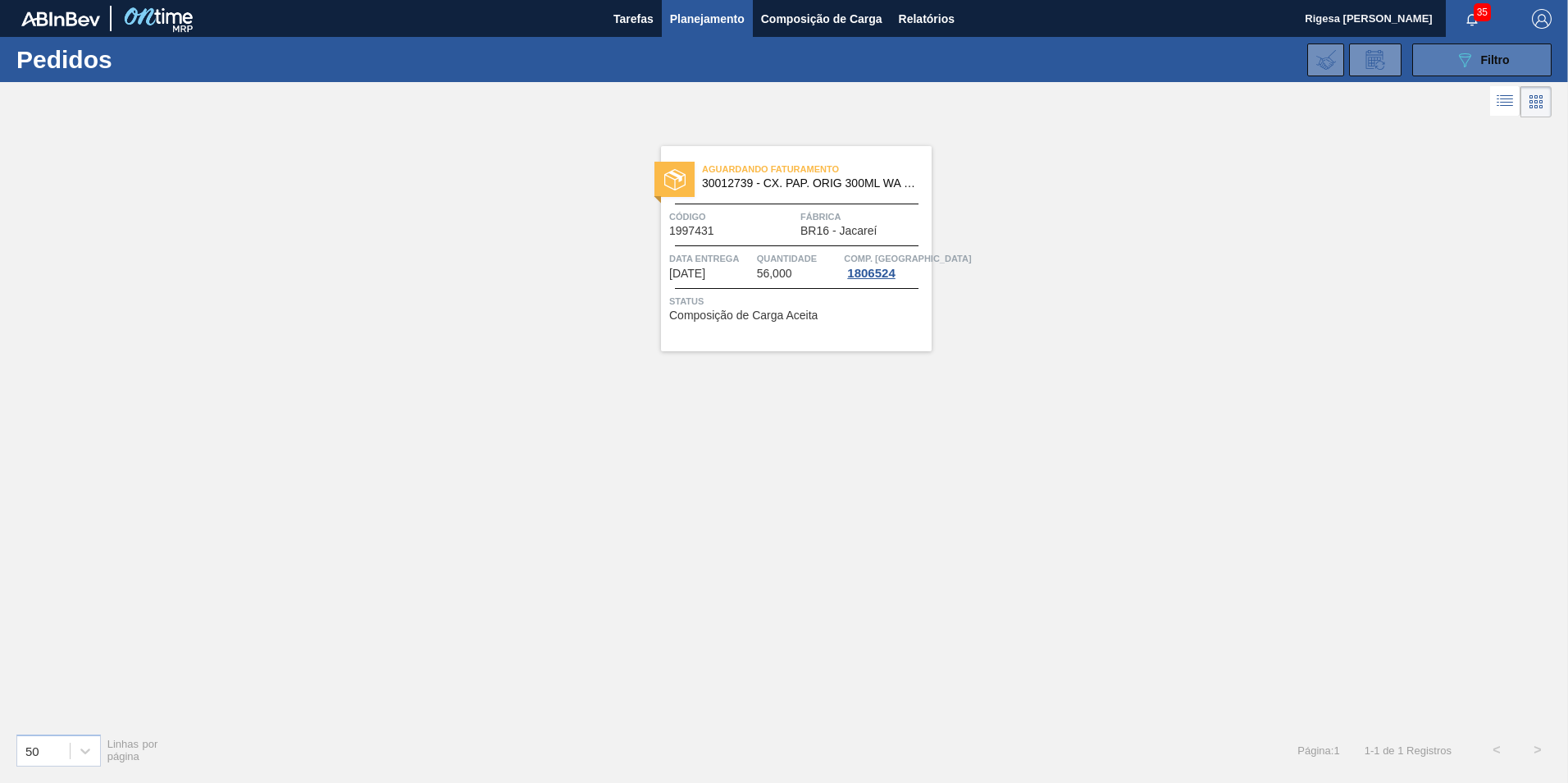
click at [1439, 54] on button "089F7B8B-B2A5-4AFE-B5C0-19BA573D28AC Filtro" at bounding box center [1482, 59] width 139 height 33
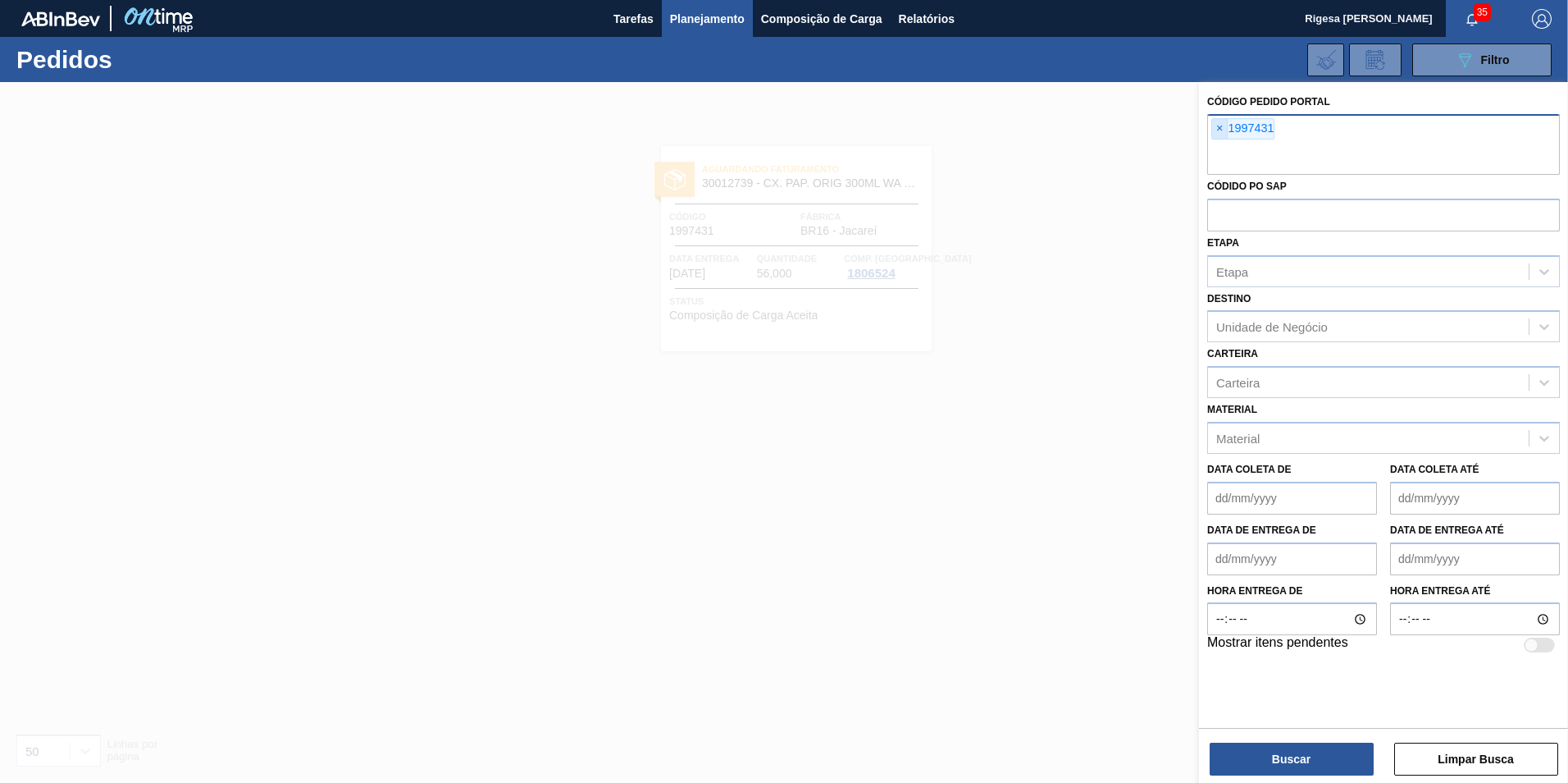
click at [1219, 127] on span "×" at bounding box center [1220, 129] width 15 height 20
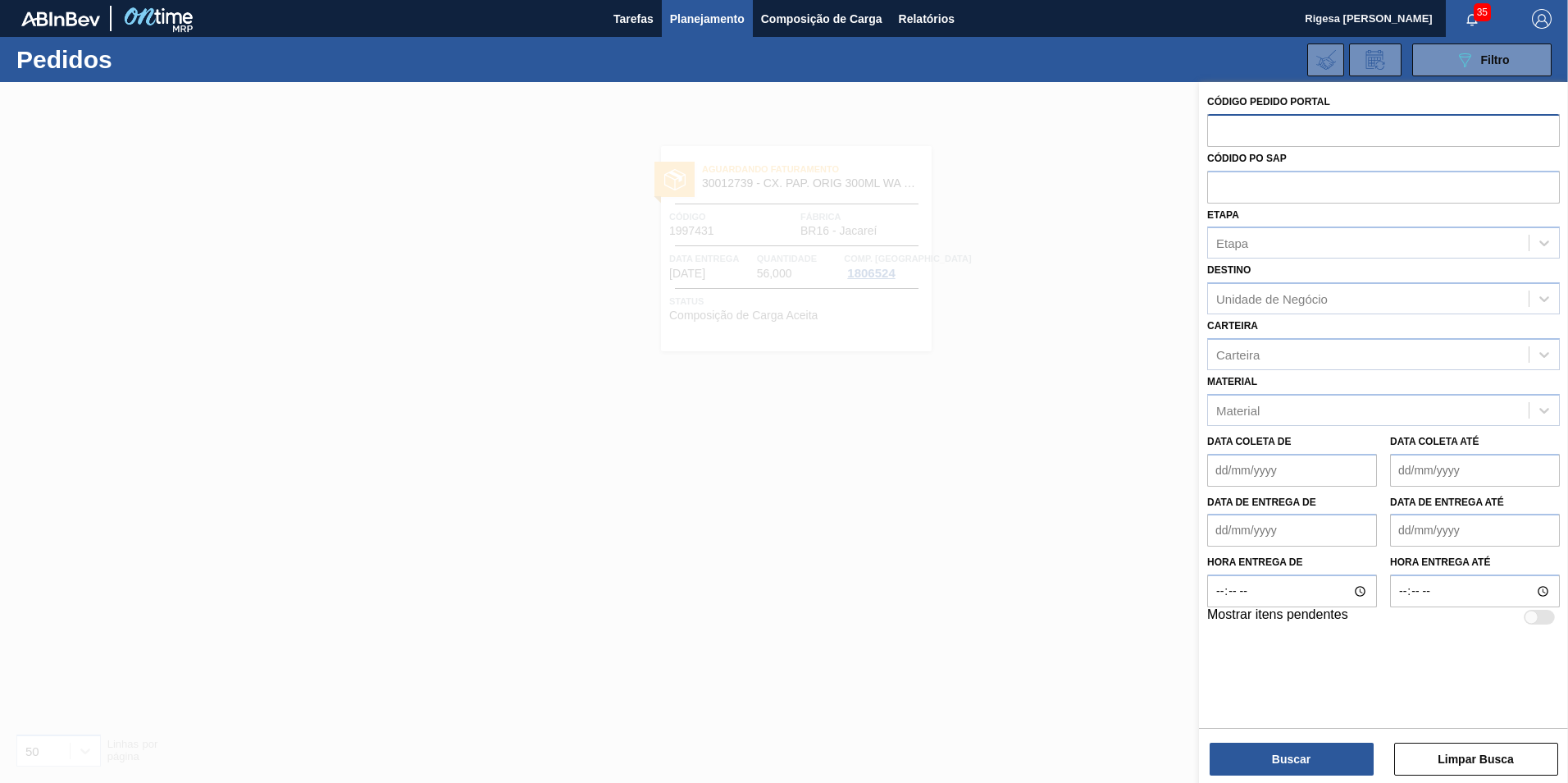
click at [1219, 127] on input "text" at bounding box center [1384, 130] width 353 height 32
paste input "1997432"
type input "1997432"
click at [1308, 764] on button "Buscar" at bounding box center [1292, 759] width 164 height 33
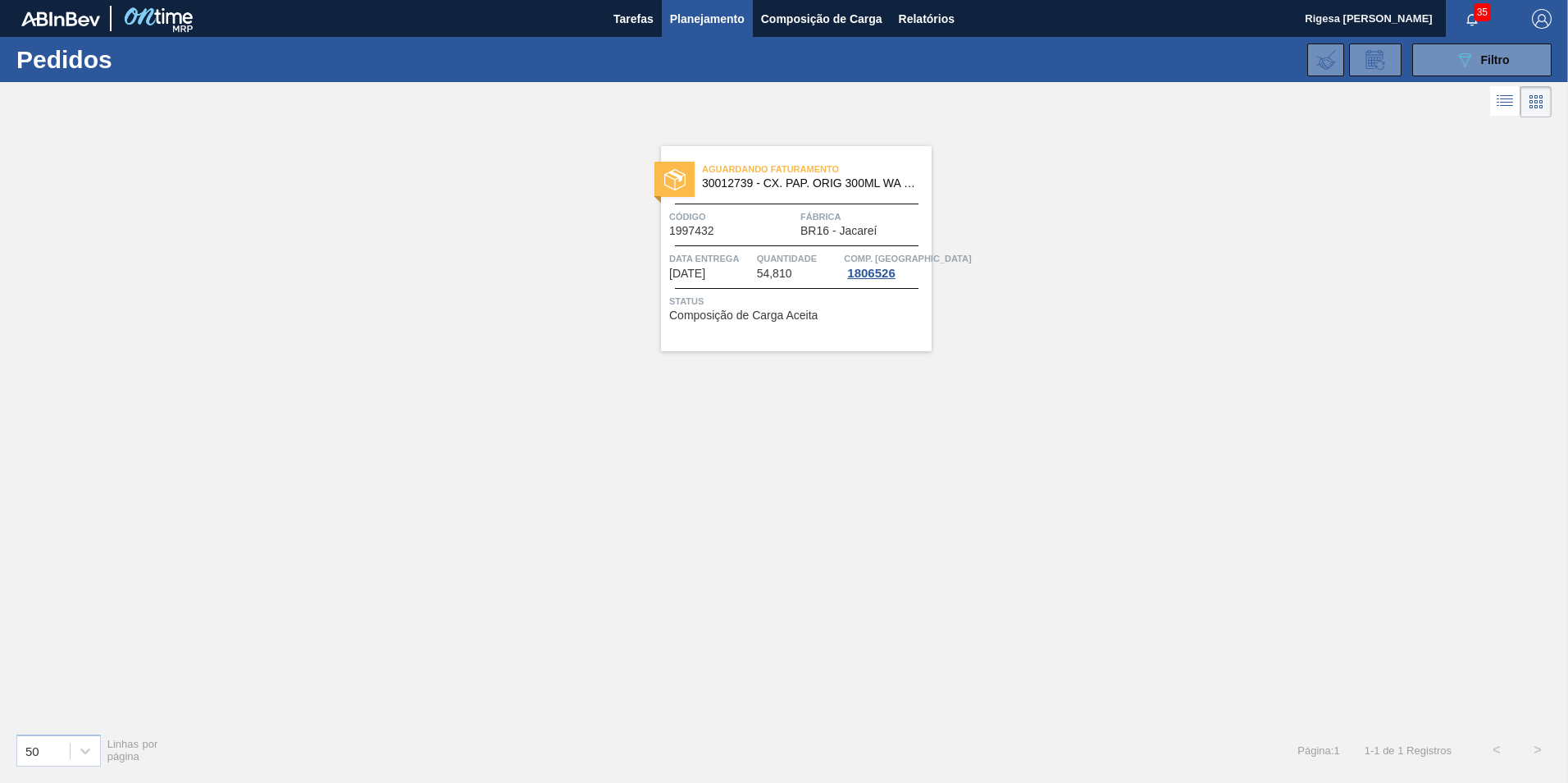
click at [784, 174] on span "Aguardando Faturamento" at bounding box center [816, 169] width 229 height 16
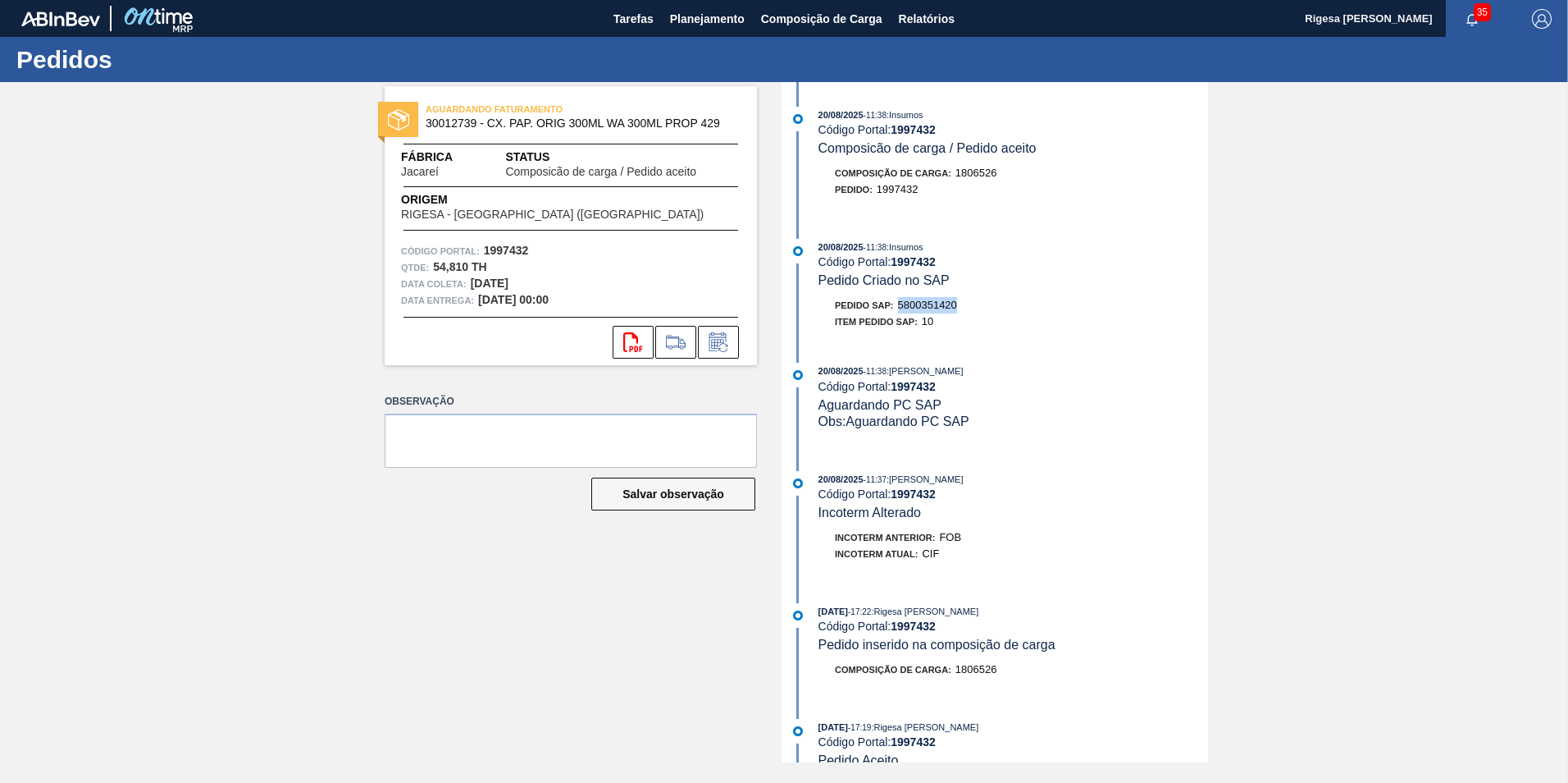
drag, startPoint x: 961, startPoint y: 305, endPoint x: 900, endPoint y: 307, distance: 61.0
click at [900, 307] on div "Pedido SAP: 5800351420" at bounding box center [1014, 305] width 389 height 16
copy span "5800351420"
